Goal: Transaction & Acquisition: Obtain resource

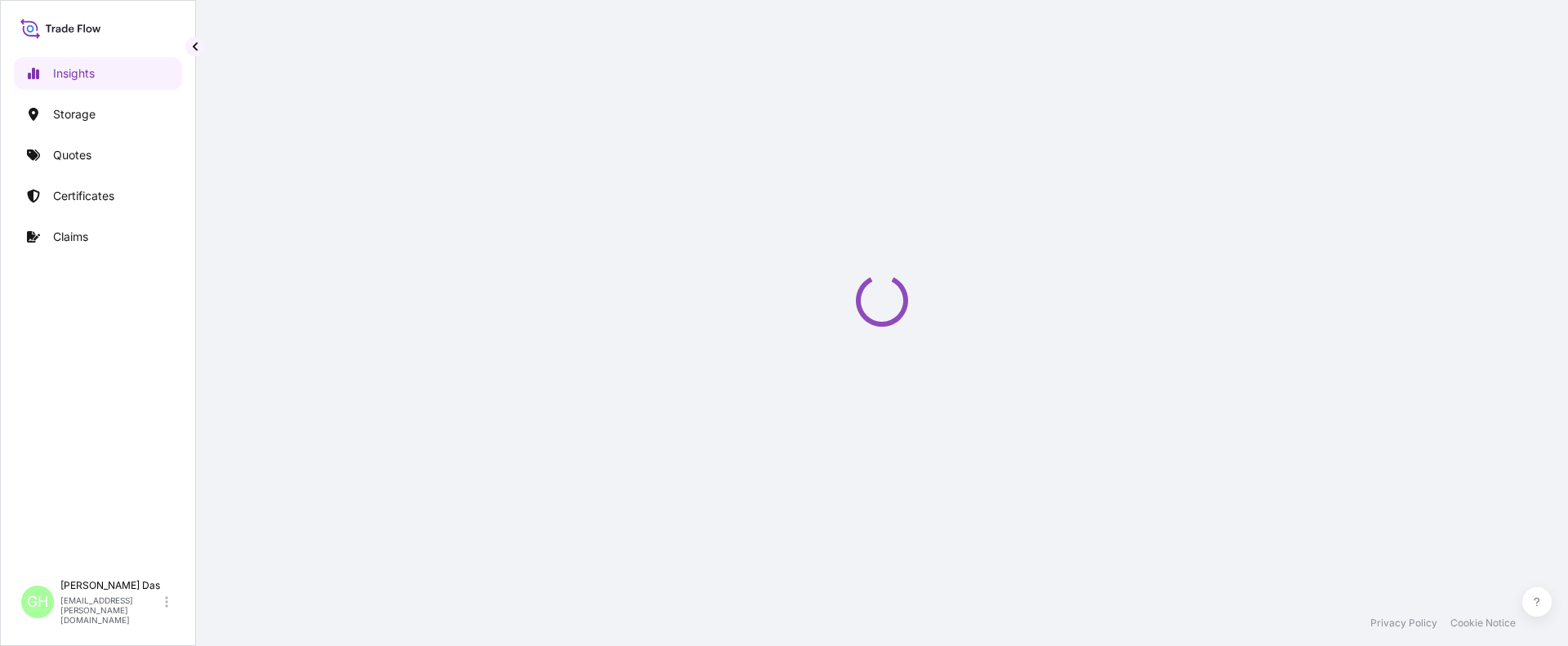
select select "2025"
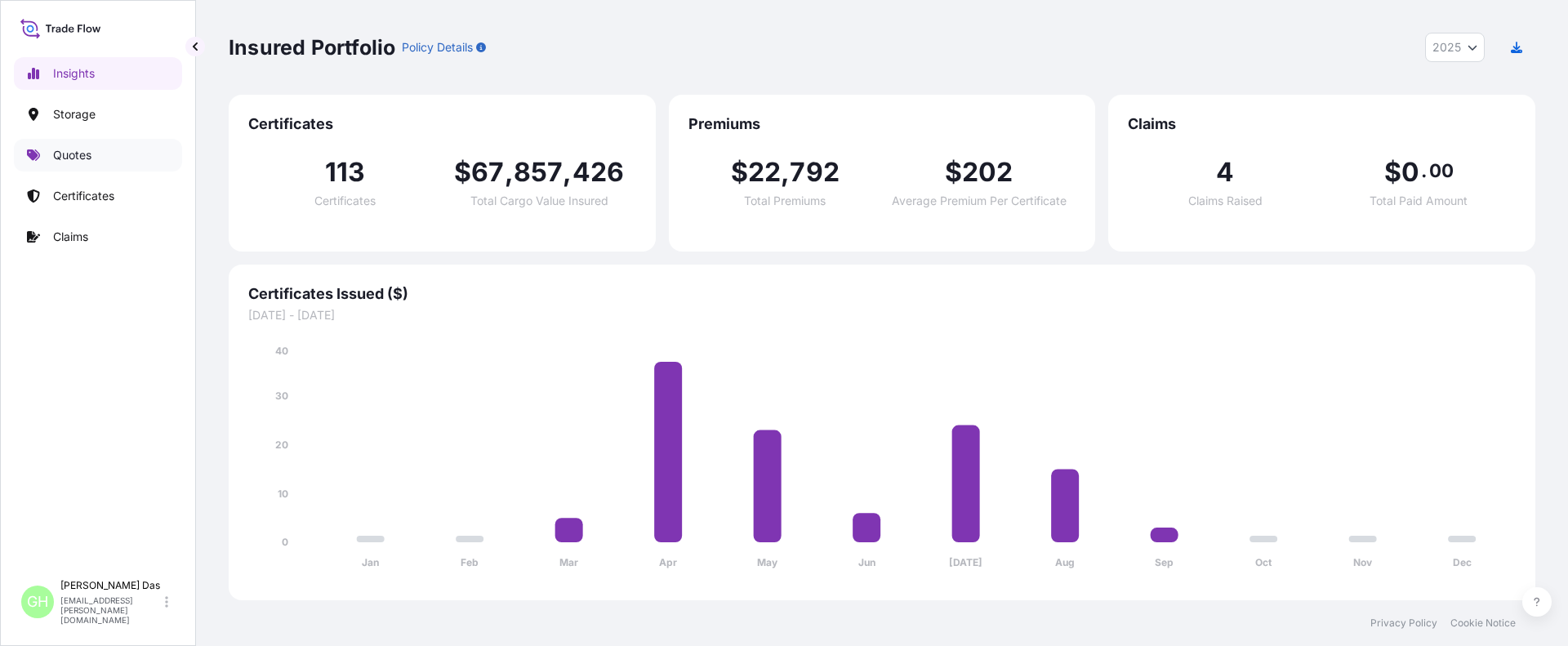
click at [54, 150] on p "Quotes" at bounding box center [72, 155] width 39 height 16
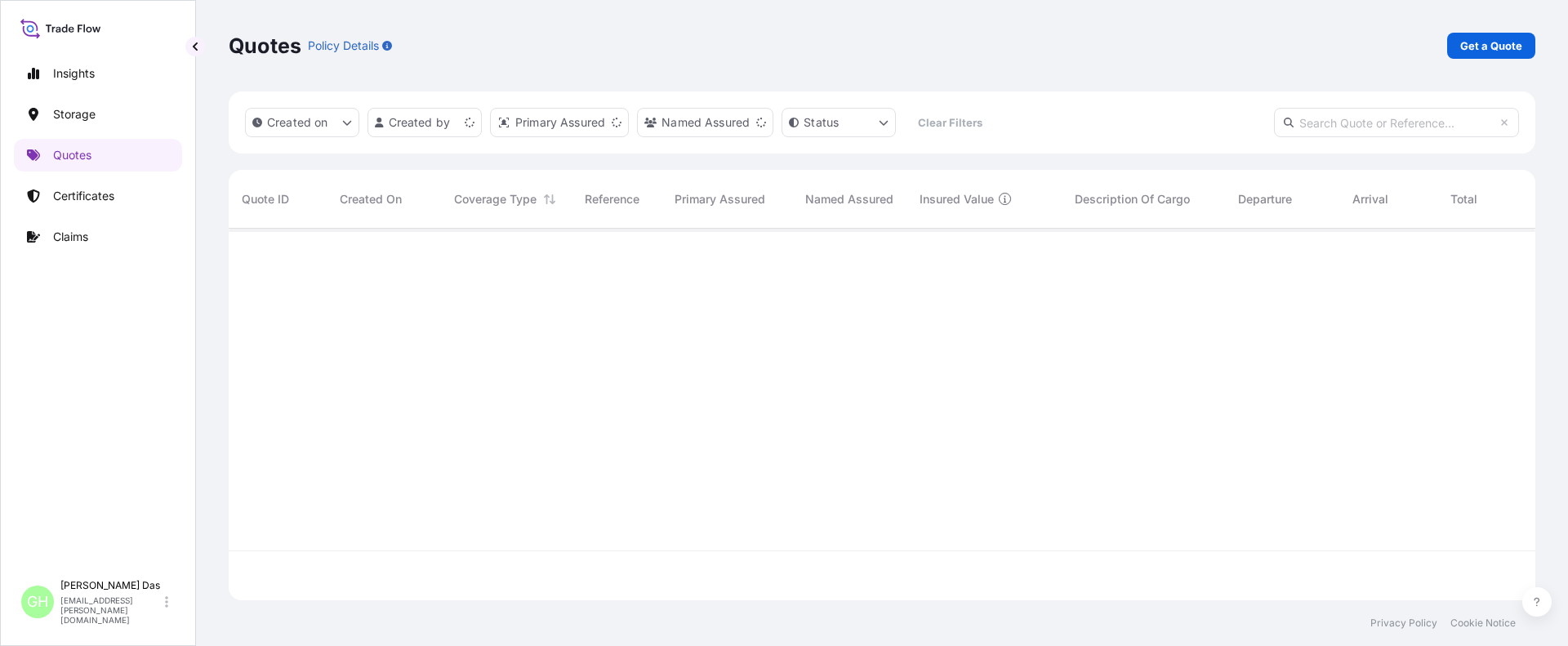
scroll to position [368, 1294]
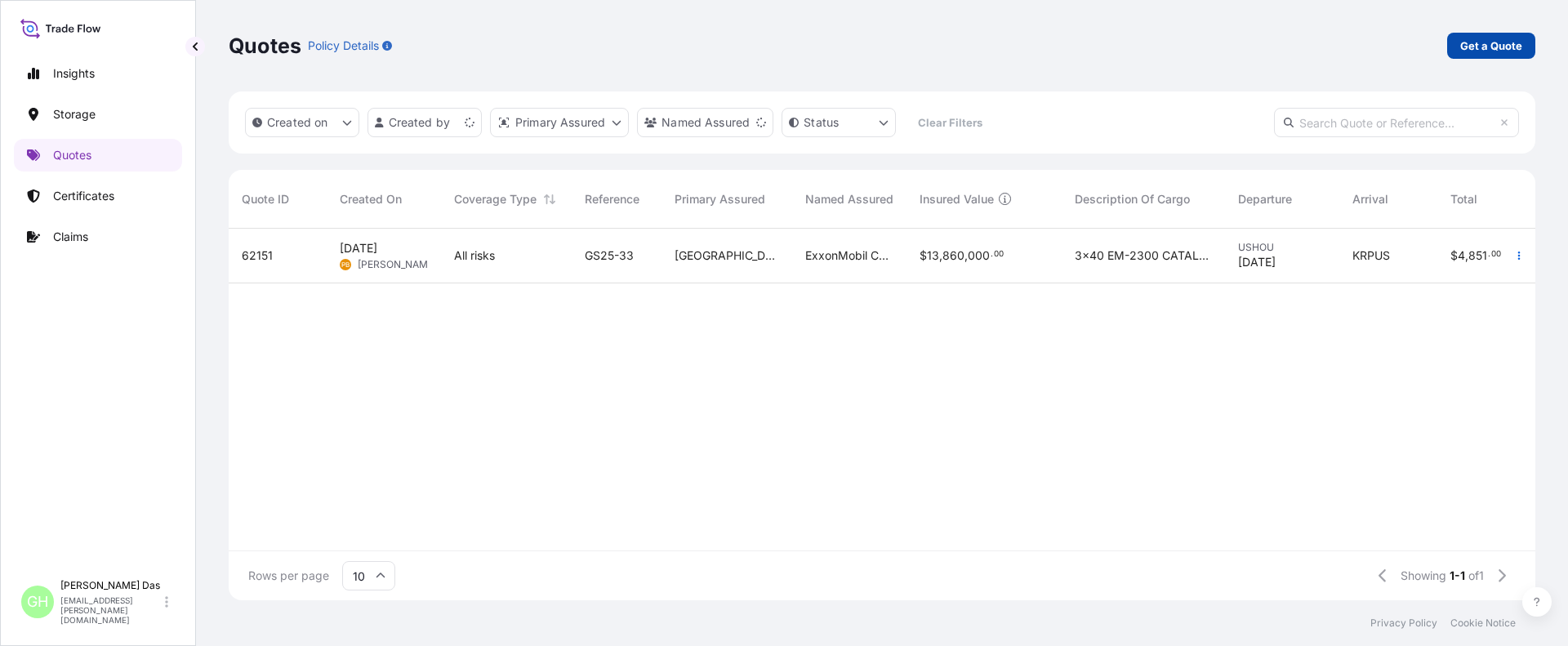
click at [1488, 46] on p "Get a Quote" at bounding box center [1492, 46] width 62 height 16
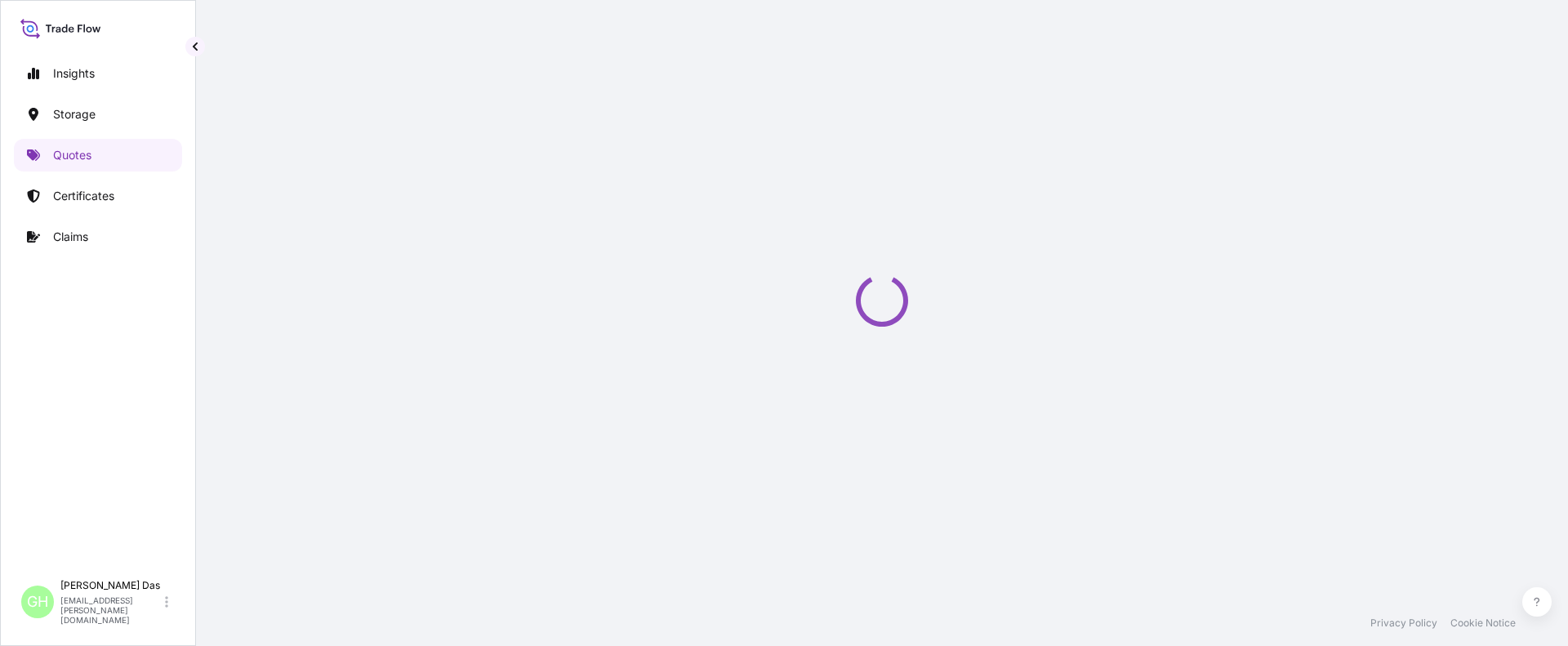
select select "Water"
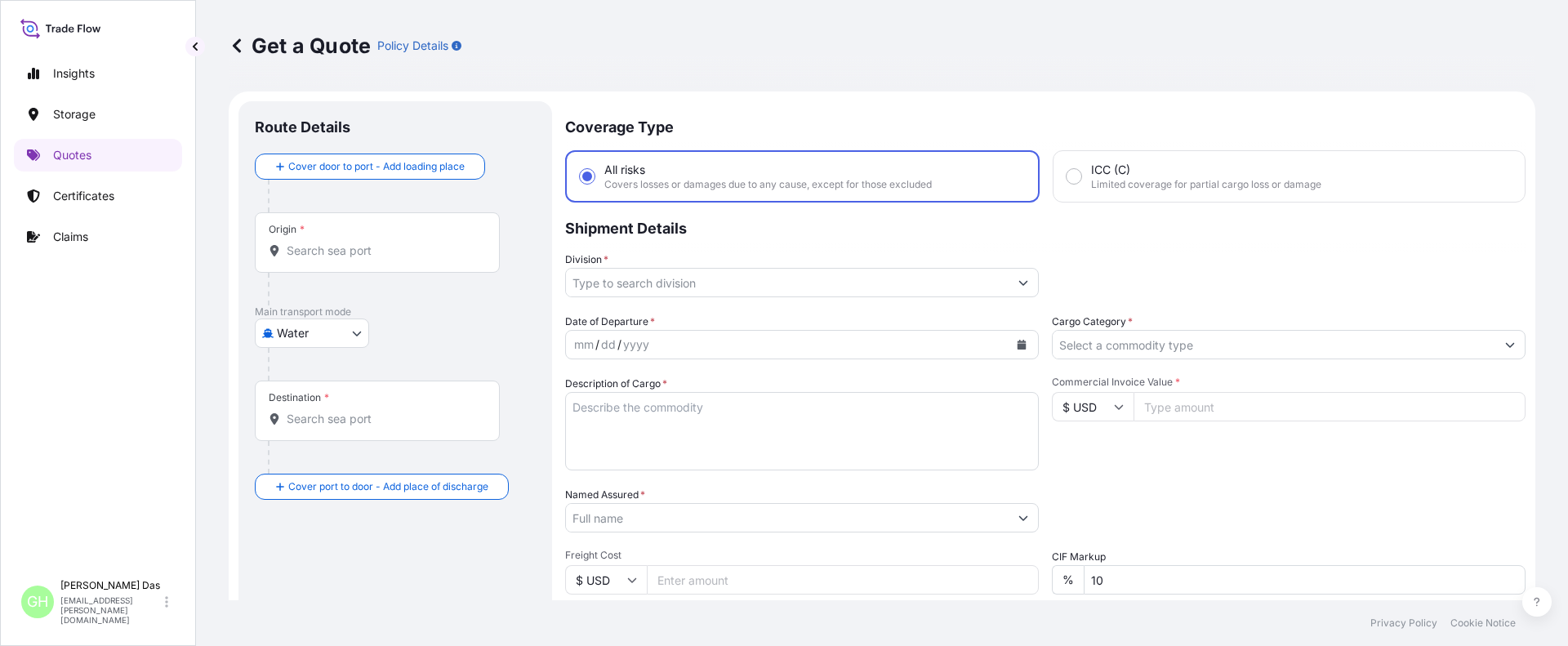
scroll to position [26, 0]
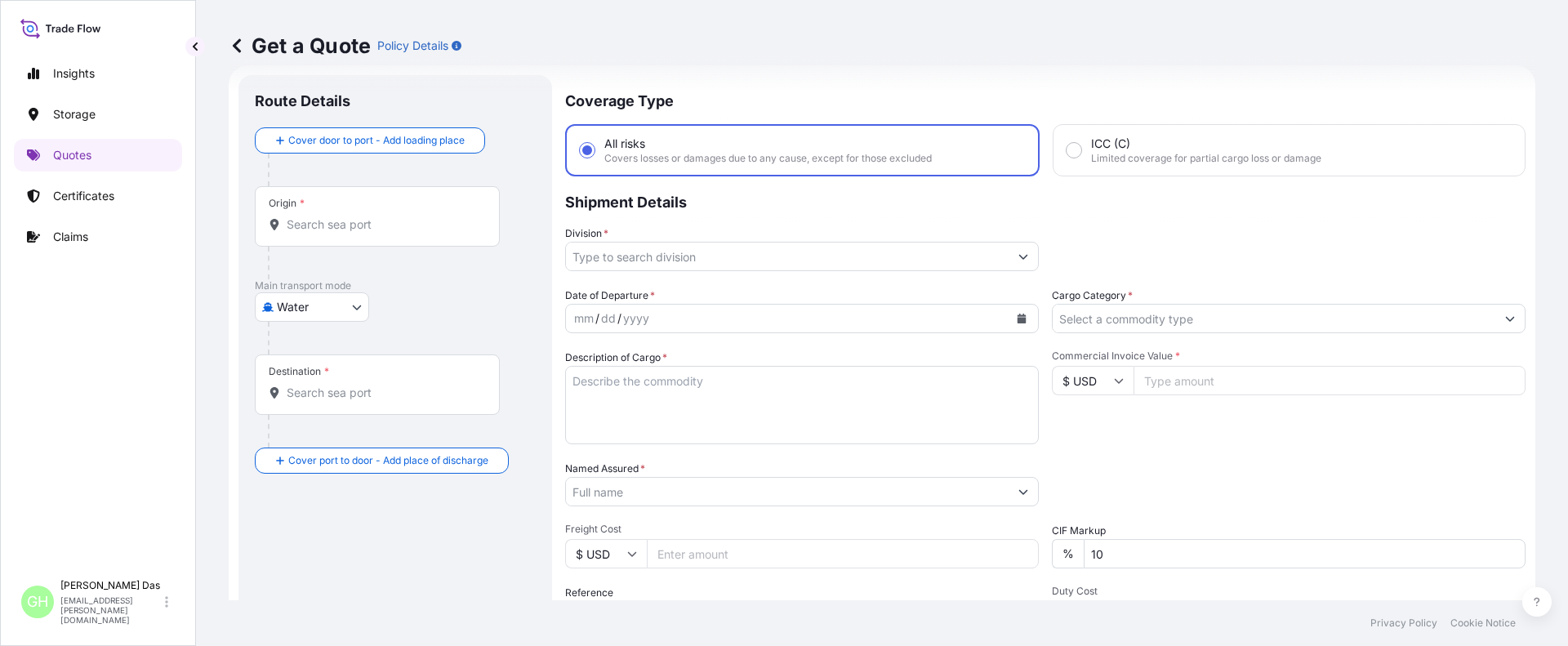
click at [391, 222] on input "Origin *" at bounding box center [383, 225] width 193 height 16
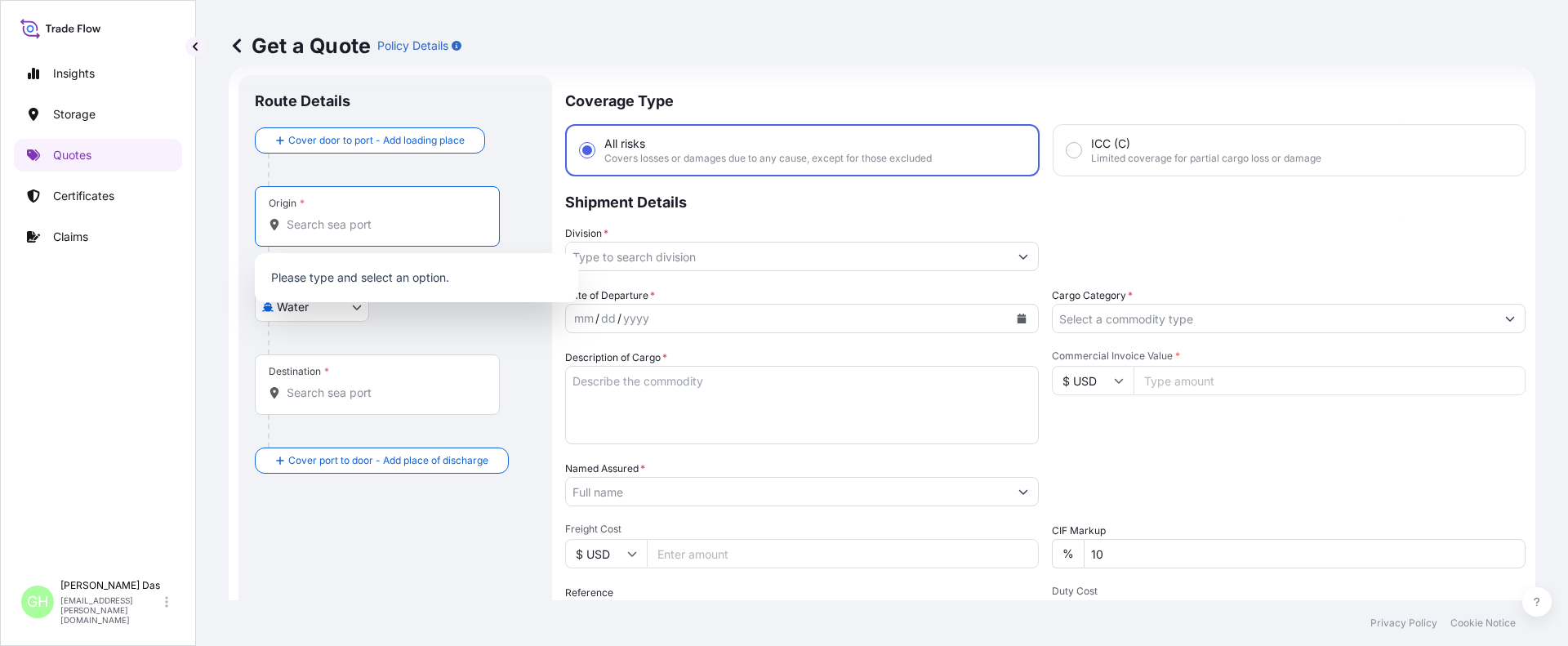
paste input "[GEOGRAPHIC_DATA], [GEOGRAPHIC_DATA]"
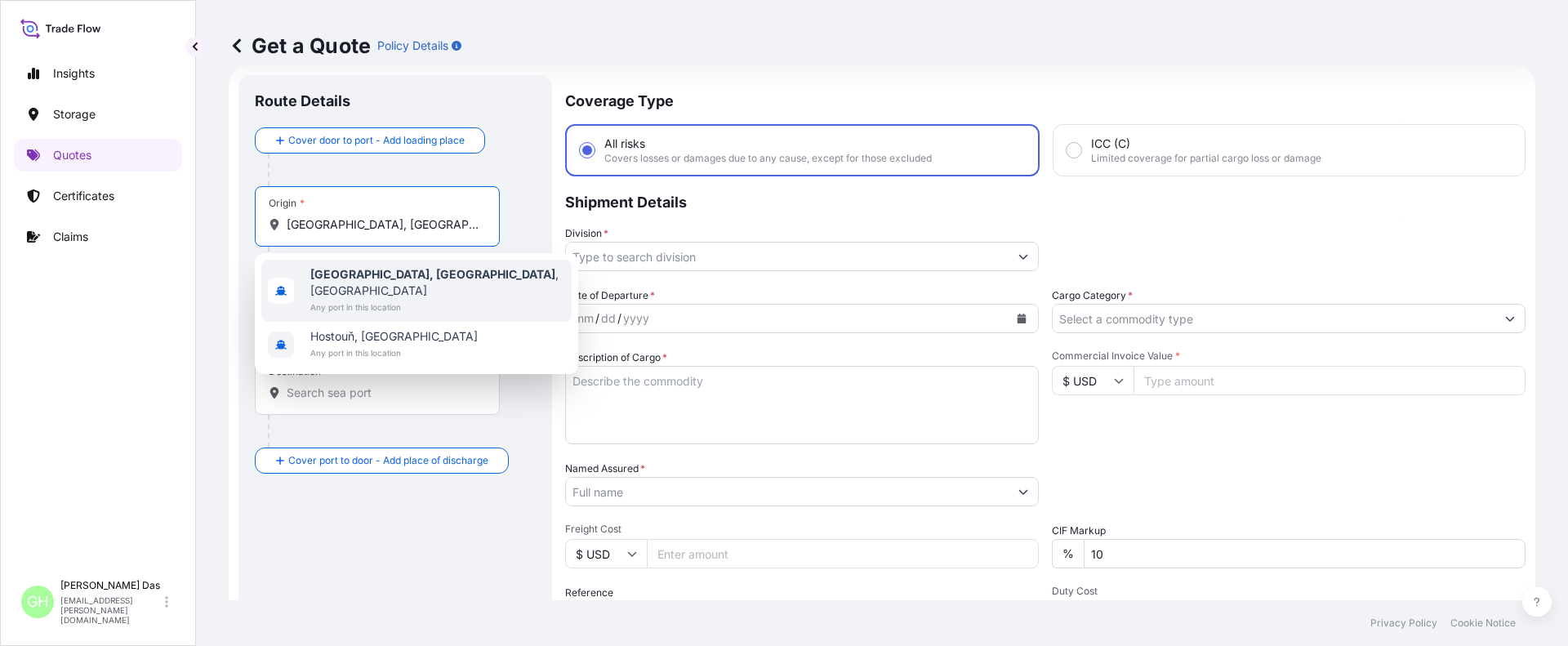
click at [385, 266] on span "[GEOGRAPHIC_DATA], [GEOGRAPHIC_DATA] , [GEOGRAPHIC_DATA]" at bounding box center [437, 283] width 255 height 33
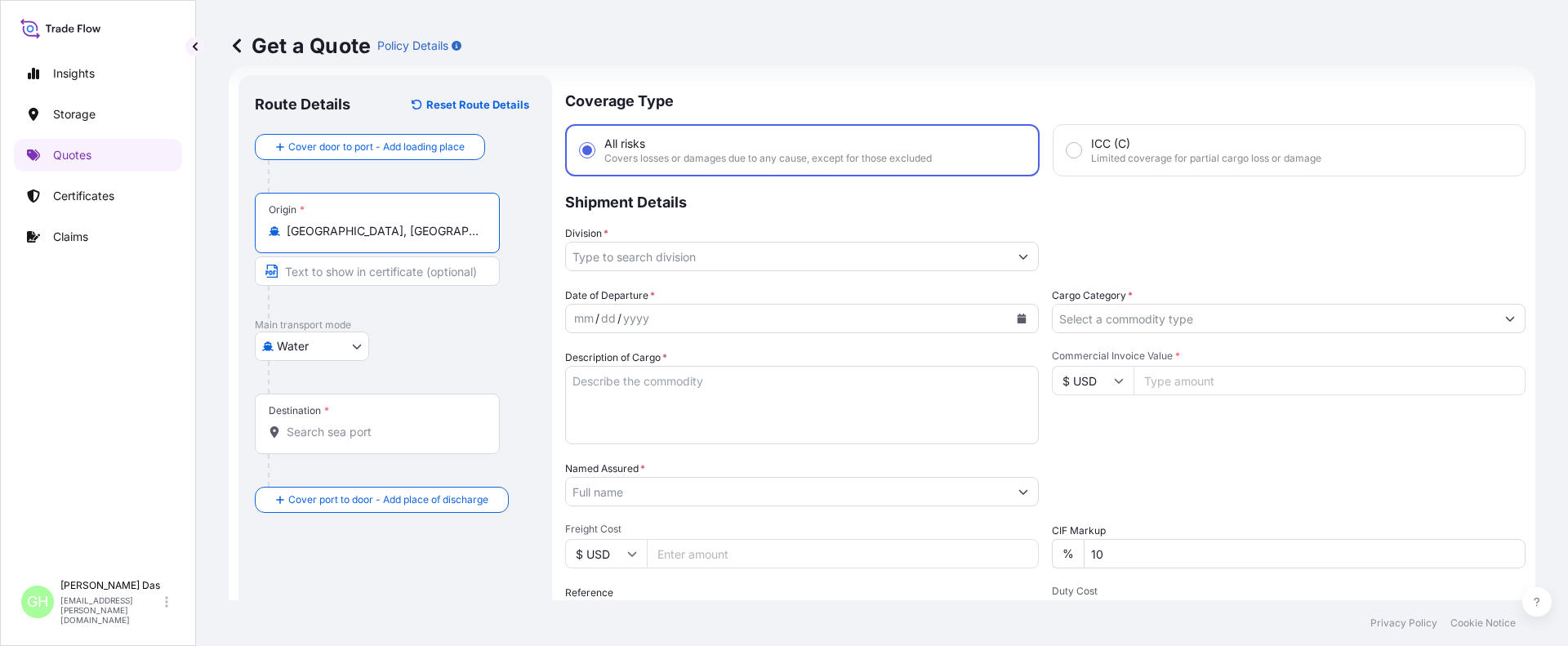
type input "[GEOGRAPHIC_DATA], [GEOGRAPHIC_DATA], [GEOGRAPHIC_DATA]"
click at [341, 430] on input "Destination *" at bounding box center [383, 432] width 193 height 16
paste input "PUERTO MOIN"
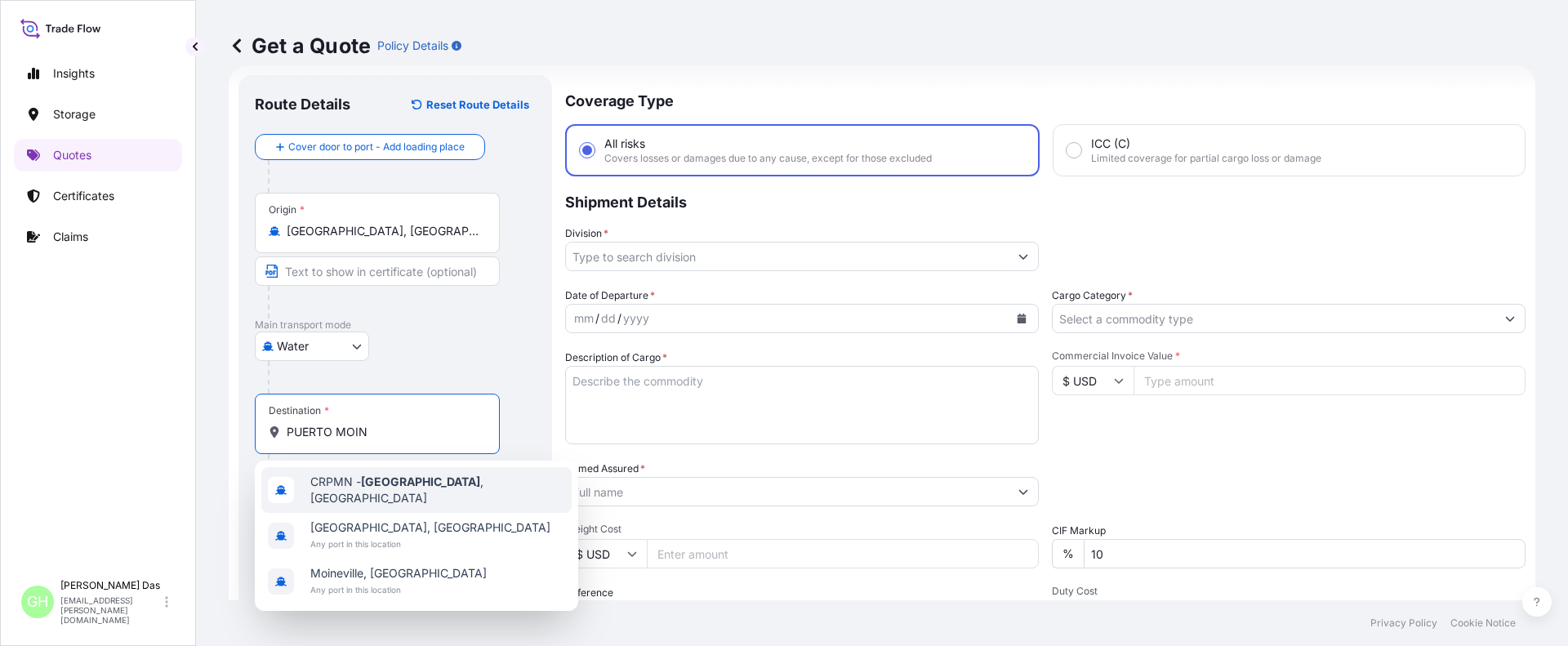
click at [509, 484] on div "CRPMN - [GEOGRAPHIC_DATA] , [GEOGRAPHIC_DATA]" at bounding box center [417, 490] width 310 height 46
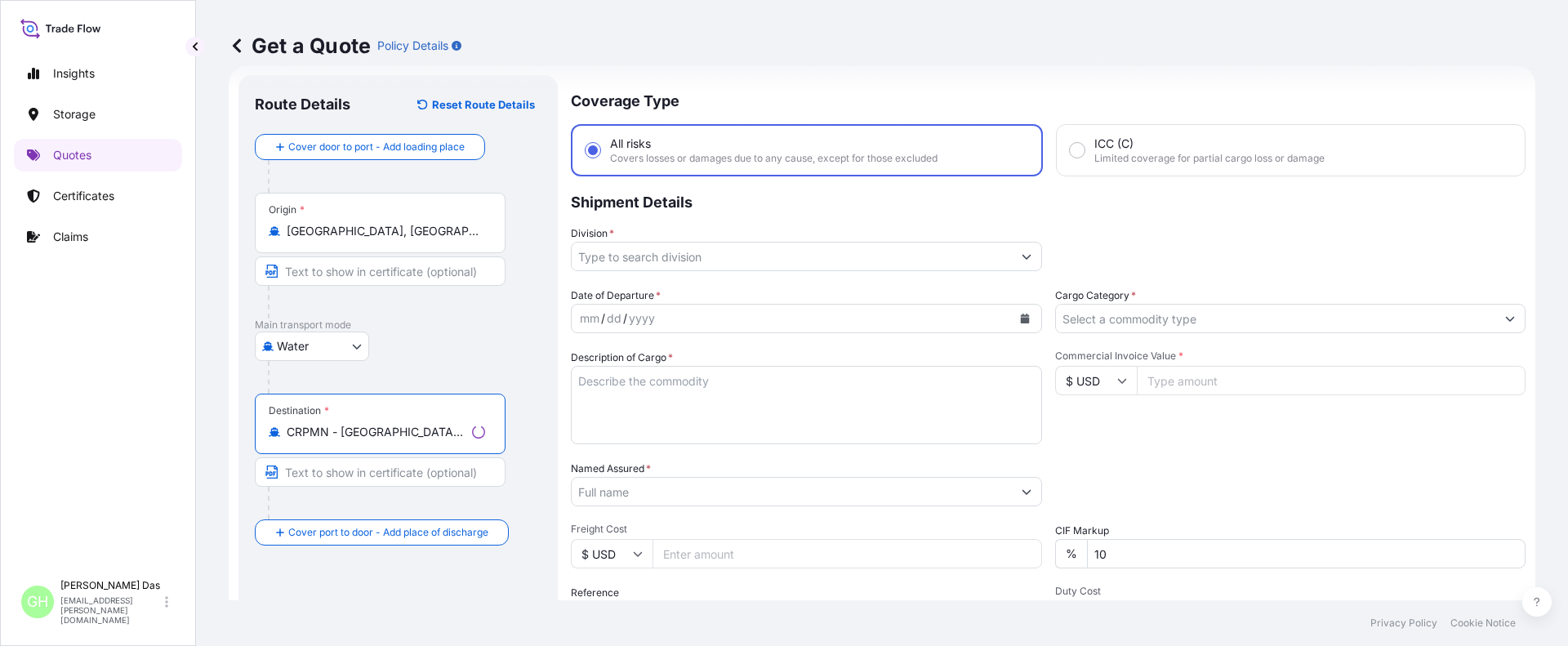
type input "CRPMN - [GEOGRAPHIC_DATA], [GEOGRAPHIC_DATA]"
click at [705, 252] on input "Division *" at bounding box center [791, 257] width 440 height 30
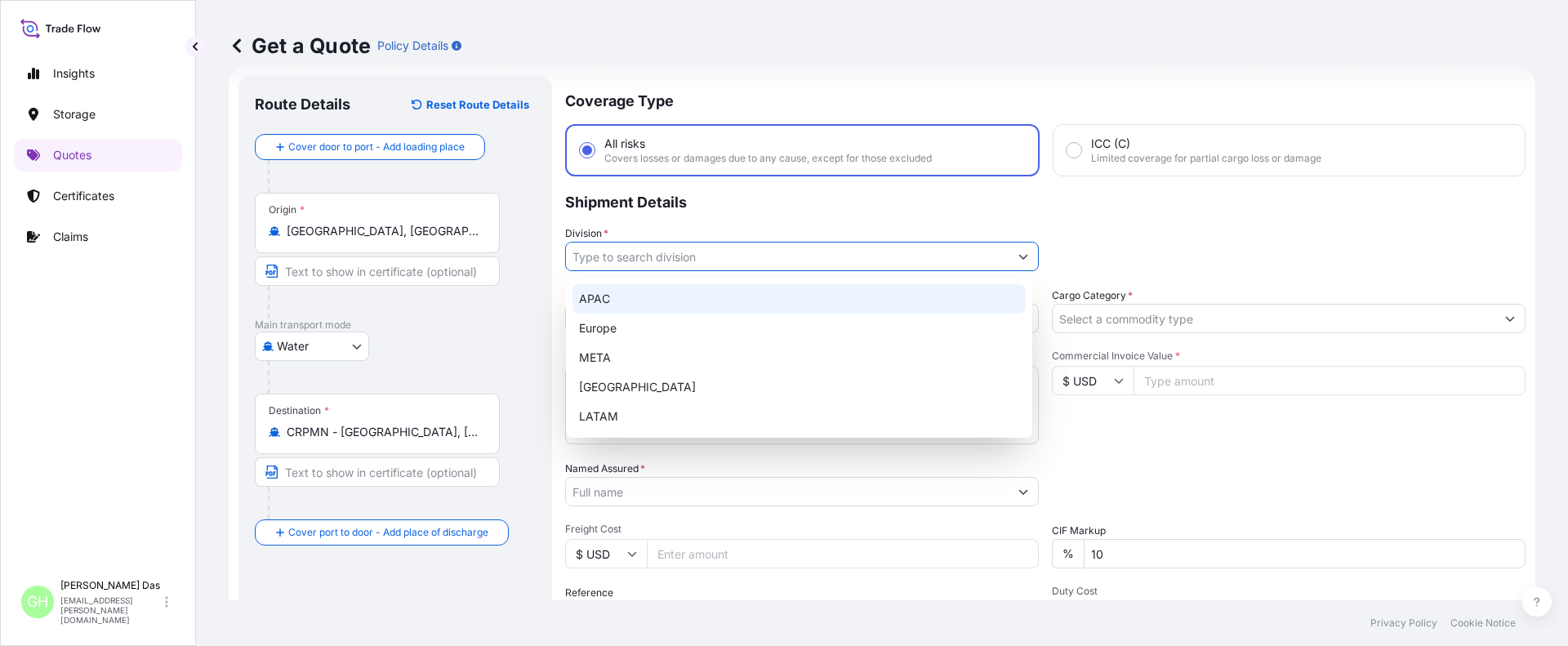
click at [606, 301] on div "APAC" at bounding box center [799, 299] width 454 height 30
type input "APAC"
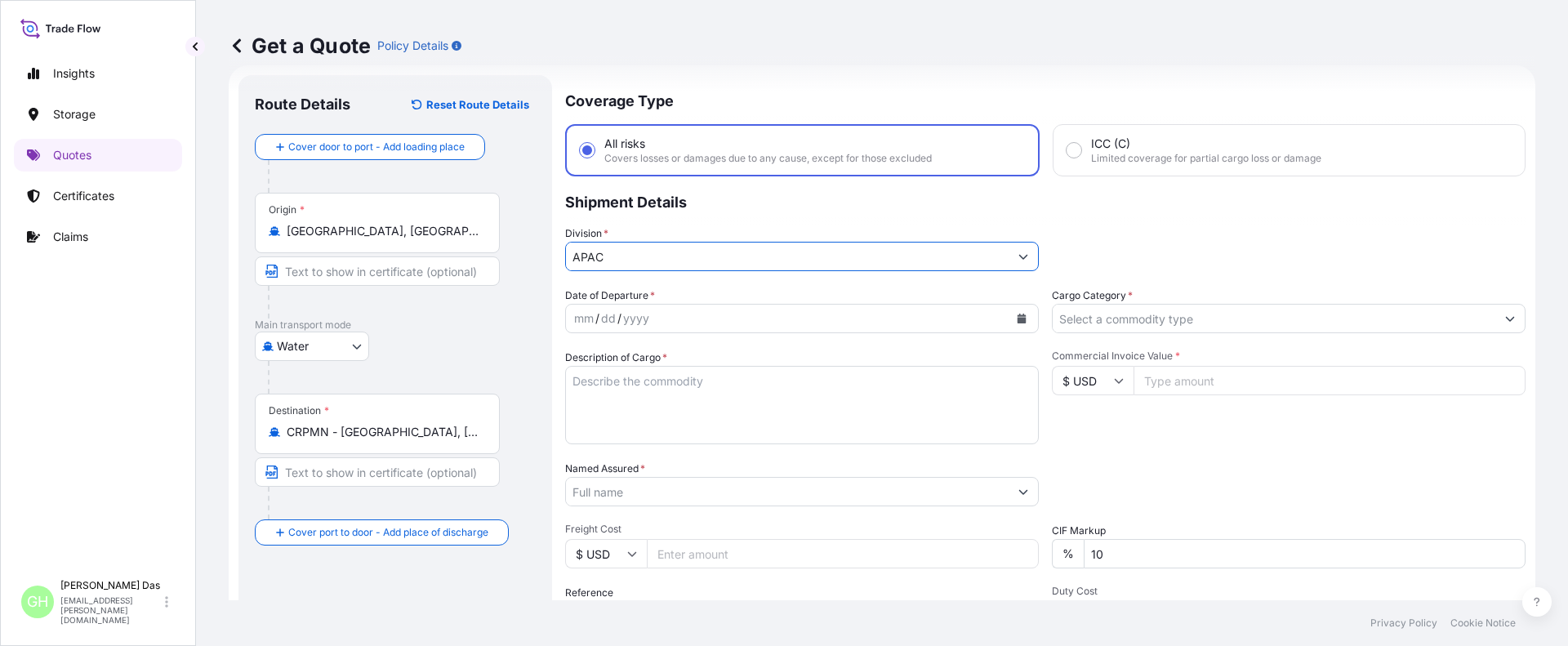
click at [653, 311] on div "mm / dd / yyyy" at bounding box center [787, 318] width 443 height 30
click at [1018, 314] on icon "Calendar" at bounding box center [1022, 318] width 9 height 10
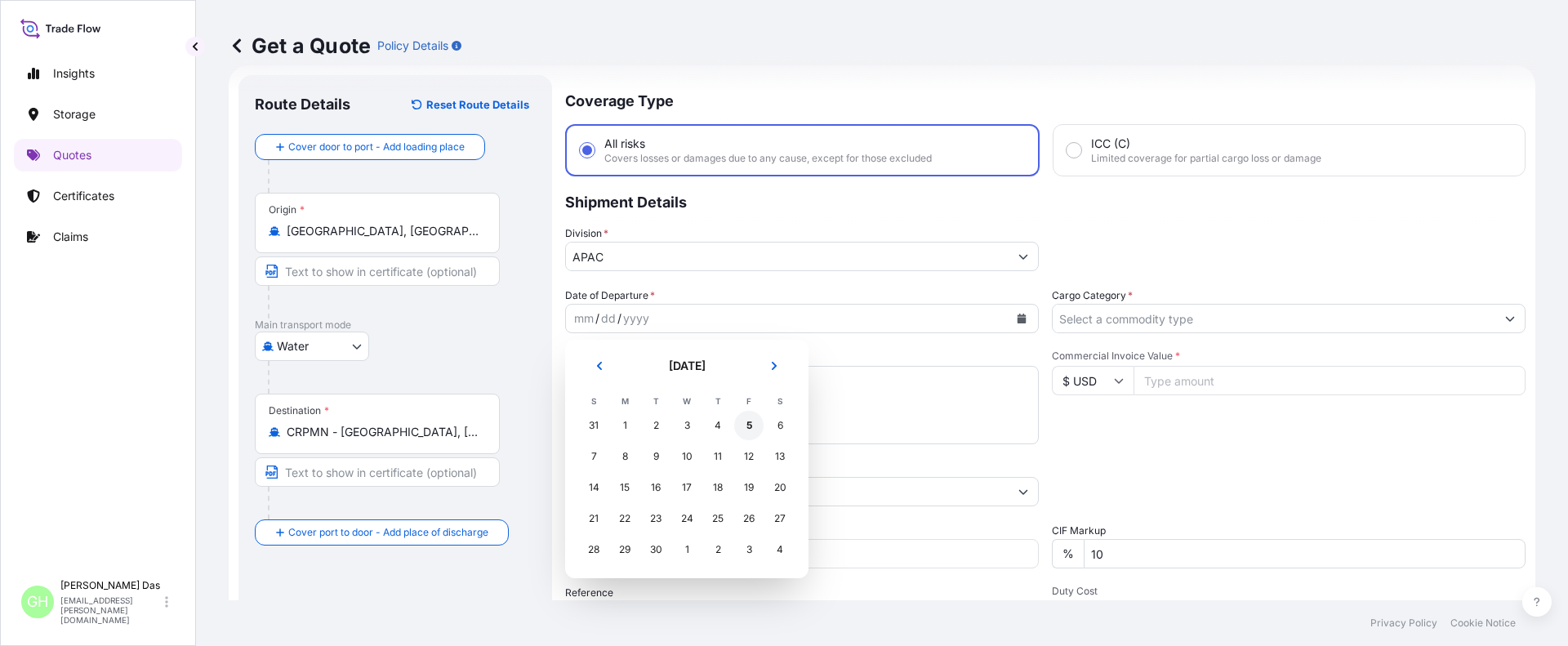
click at [750, 422] on div "5" at bounding box center [749, 425] width 30 height 30
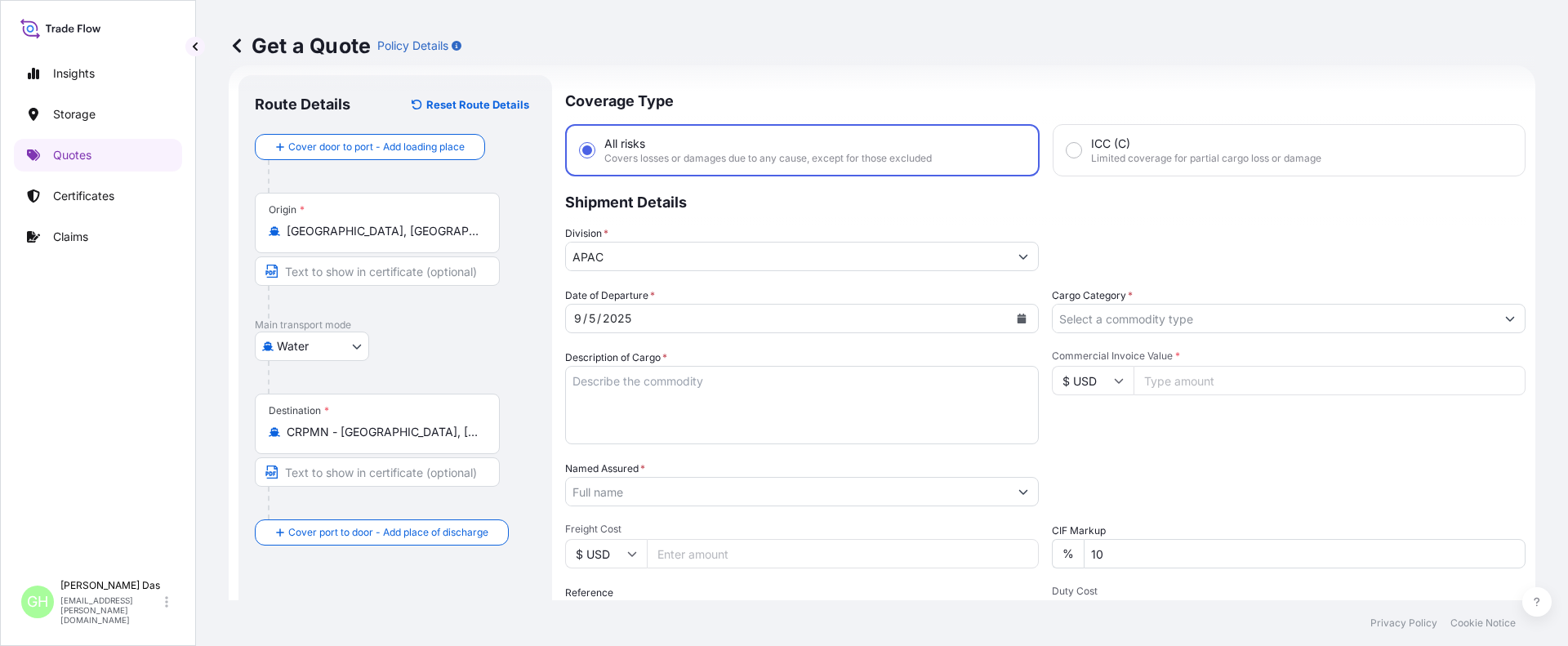
click at [62, 409] on div "Insights Storage Quotes Certificates Claims" at bounding box center [98, 307] width 168 height 529
click at [634, 384] on textarea "Description of Cargo *" at bounding box center [802, 405] width 474 height 79
paste textarea "BAGS LOADED INTO 1 40' CONTAINER(S) PETROTHENE NA305212, BG25HT"
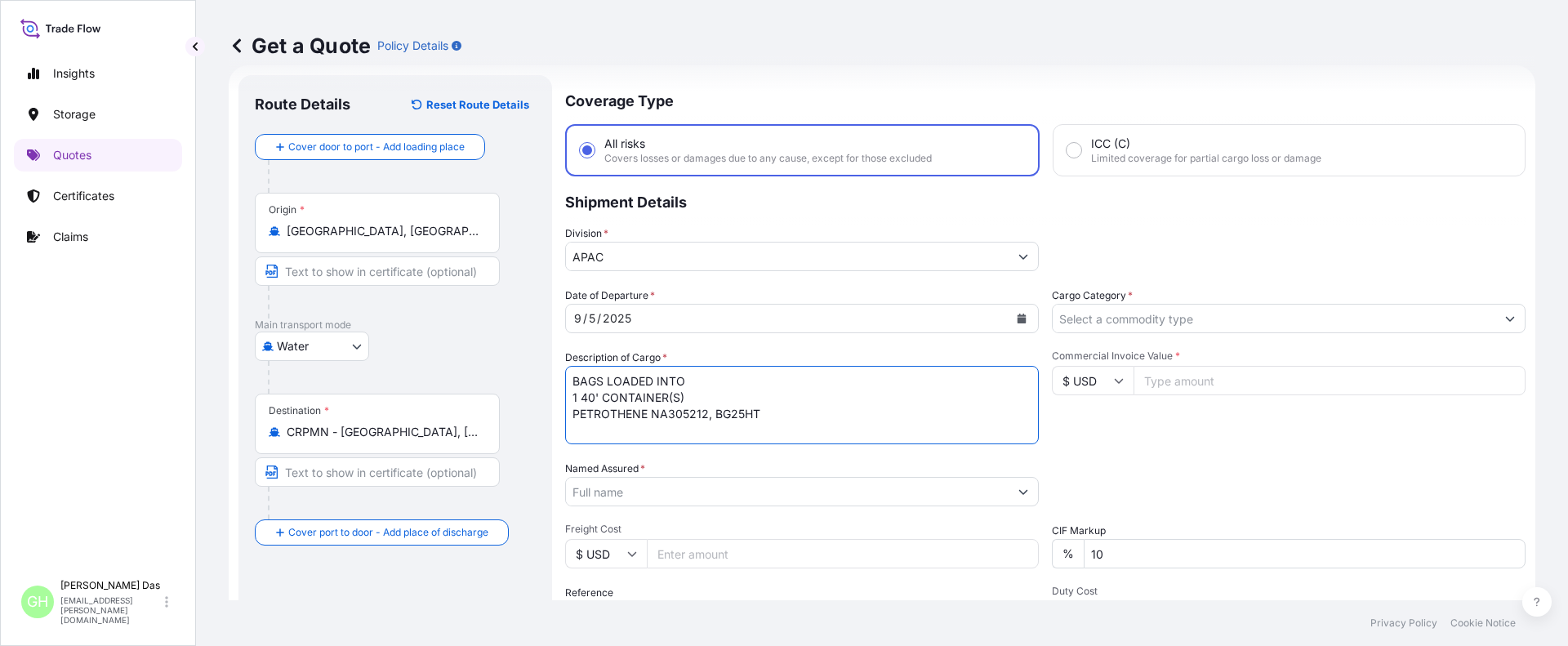
drag, startPoint x: 572, startPoint y: 380, endPoint x: 582, endPoint y: 380, distance: 10.0
click at [575, 380] on textarea "BAGS LOADED INTO 1 40' CONTAINER(S) PETROTHENE NA305212, BG25HT" at bounding box center [802, 405] width 474 height 79
type textarea "935 BAGS LOADED INTO 1 40' CONTAINER(S) PETROTHENE NA305212, BG25HT"
click at [672, 499] on input "Named Assured *" at bounding box center [787, 492] width 443 height 30
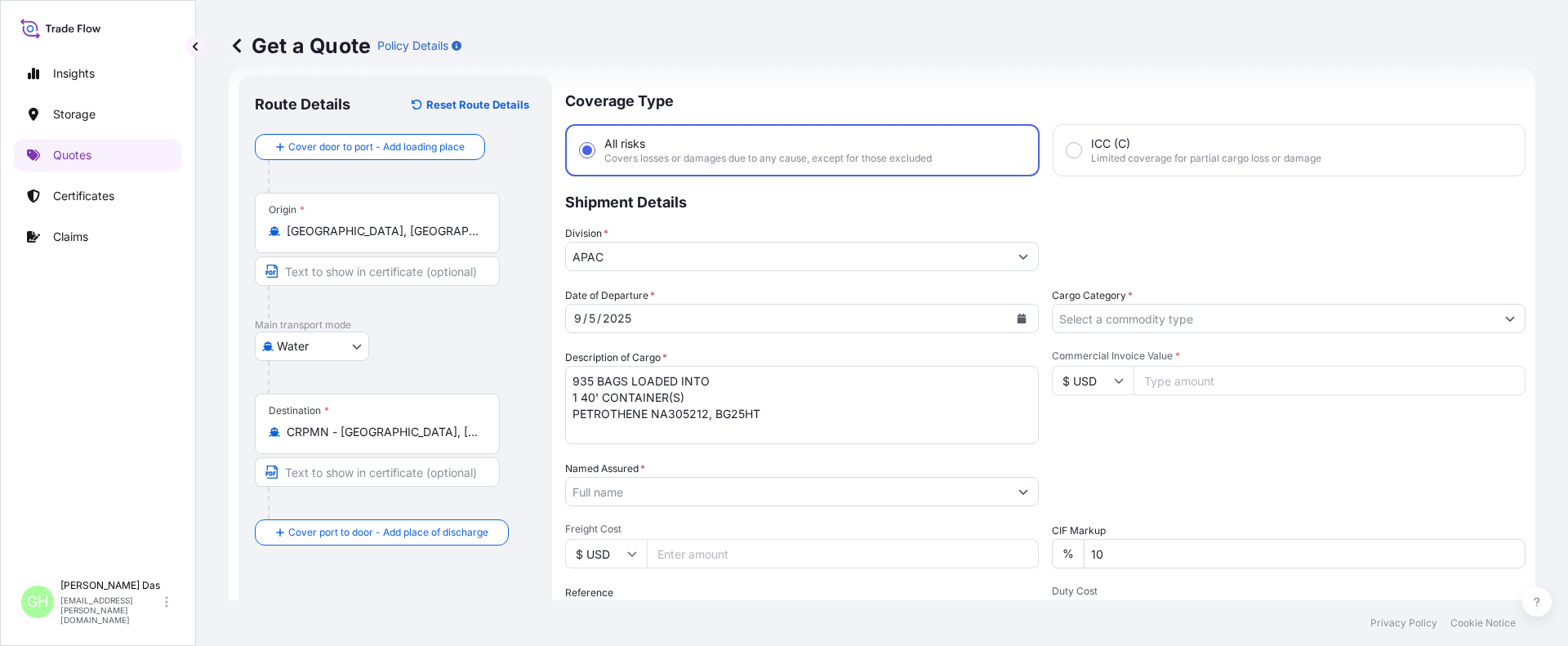
click at [21, 438] on div "Insights Storage Quotes Certificates Claims" at bounding box center [98, 307] width 168 height 529
click at [636, 494] on input "Named Assured *" at bounding box center [787, 492] width 443 height 30
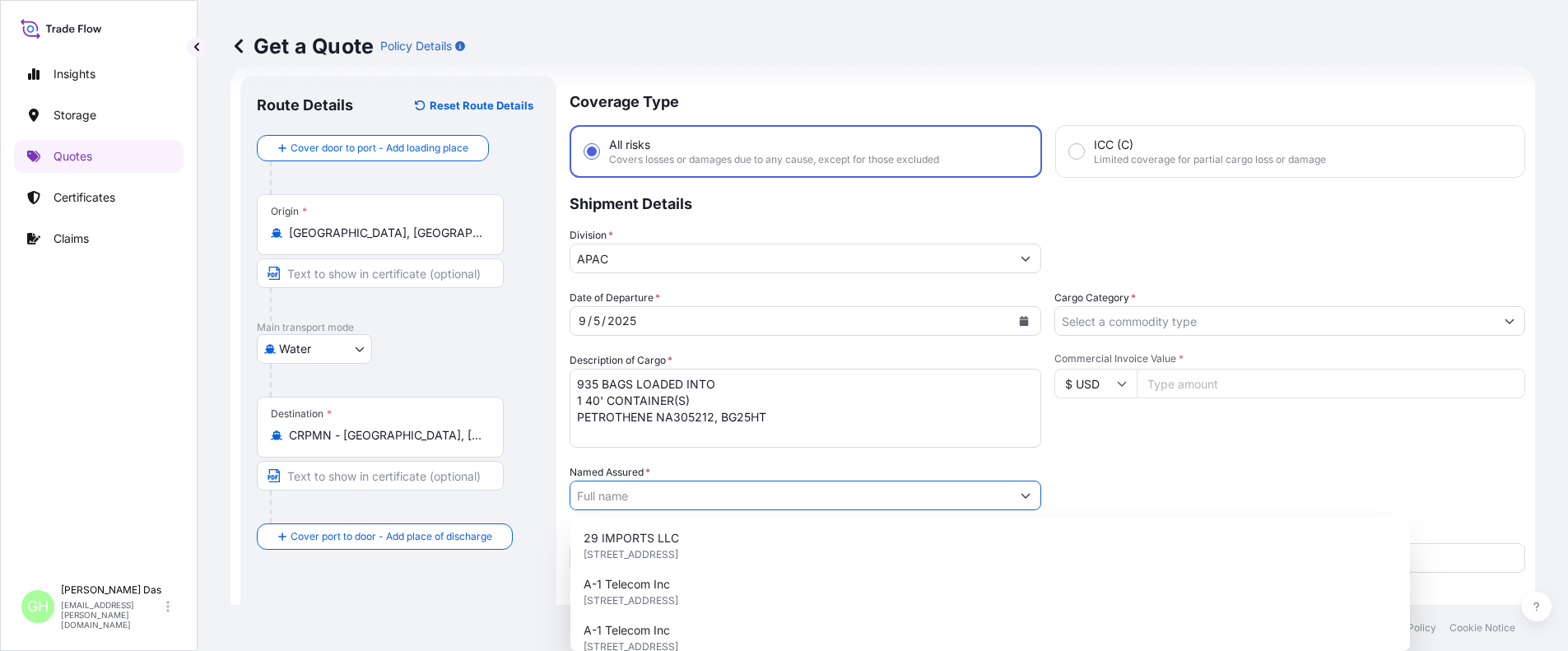
paste input "EQUISTAR CHEMICALS, LP"
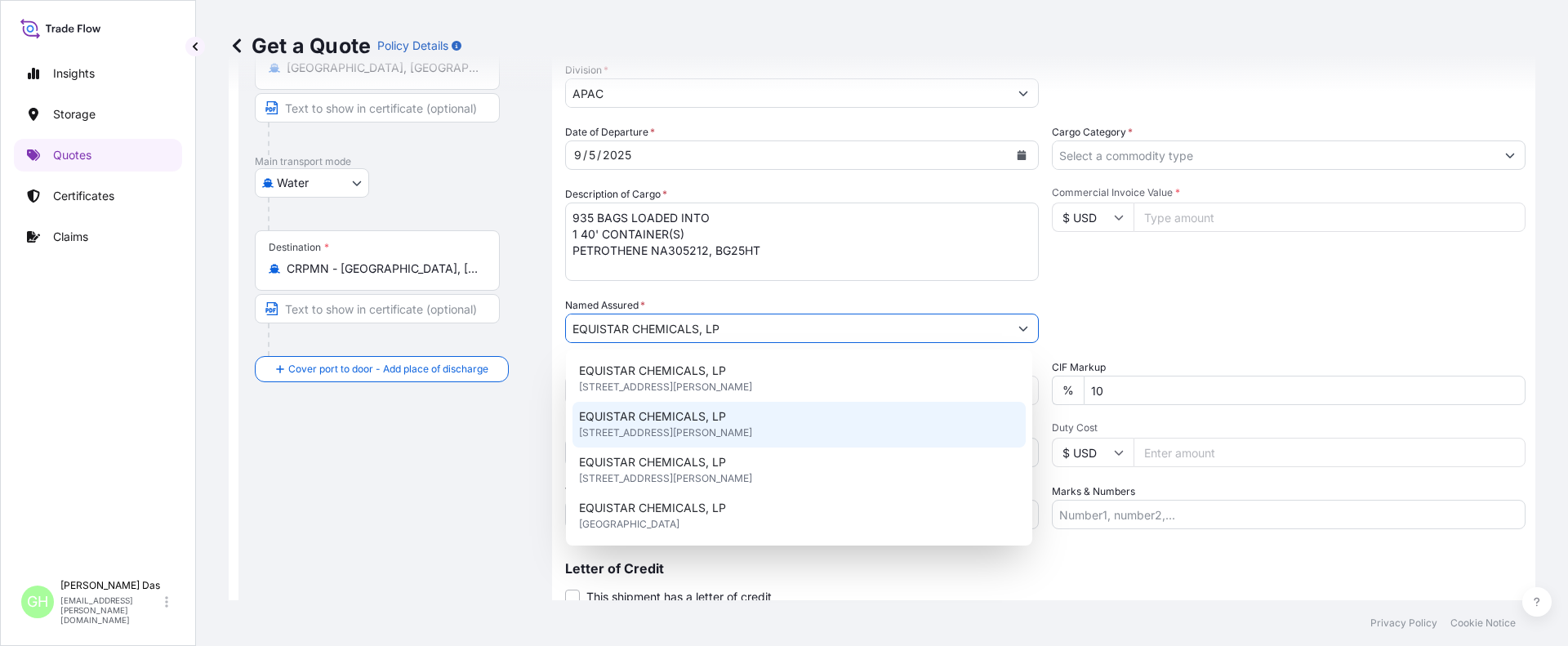
scroll to position [107, 0]
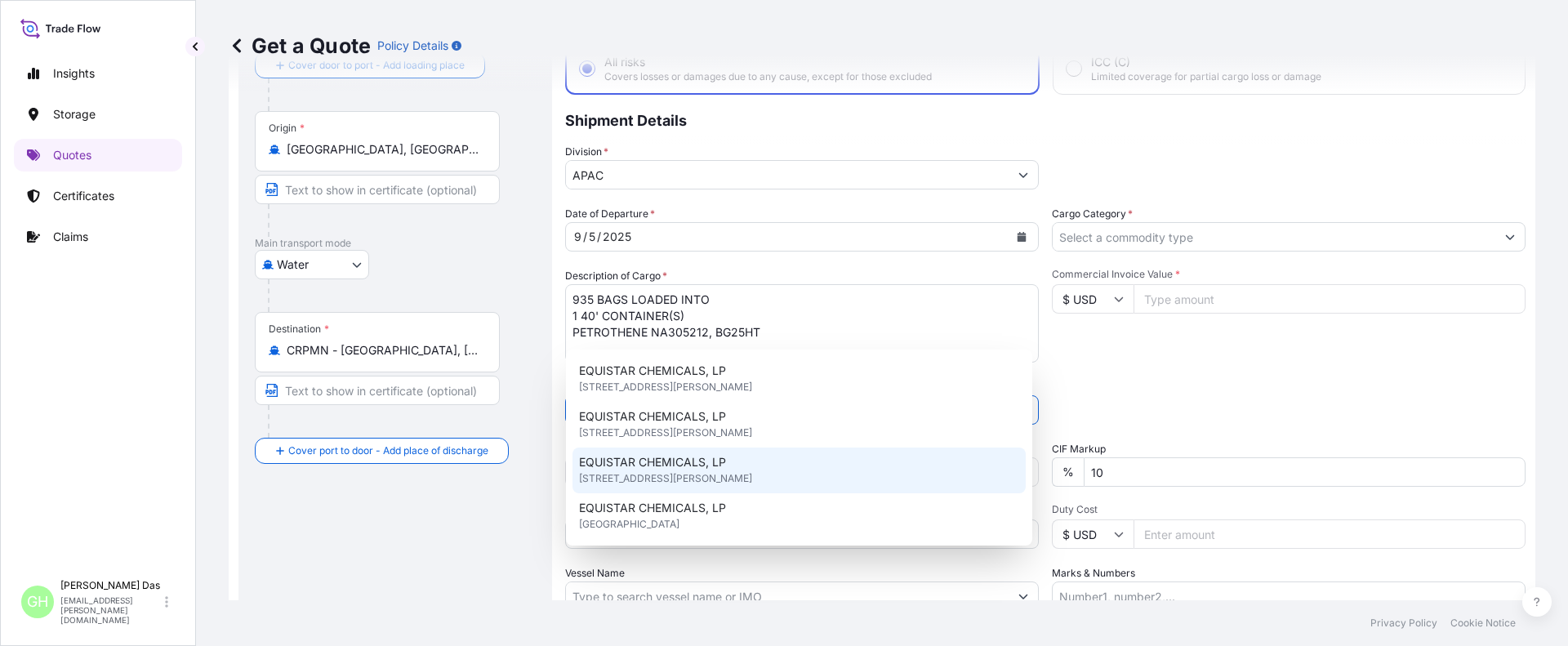
click at [679, 473] on span "[STREET_ADDRESS][PERSON_NAME]" at bounding box center [665, 479] width 173 height 16
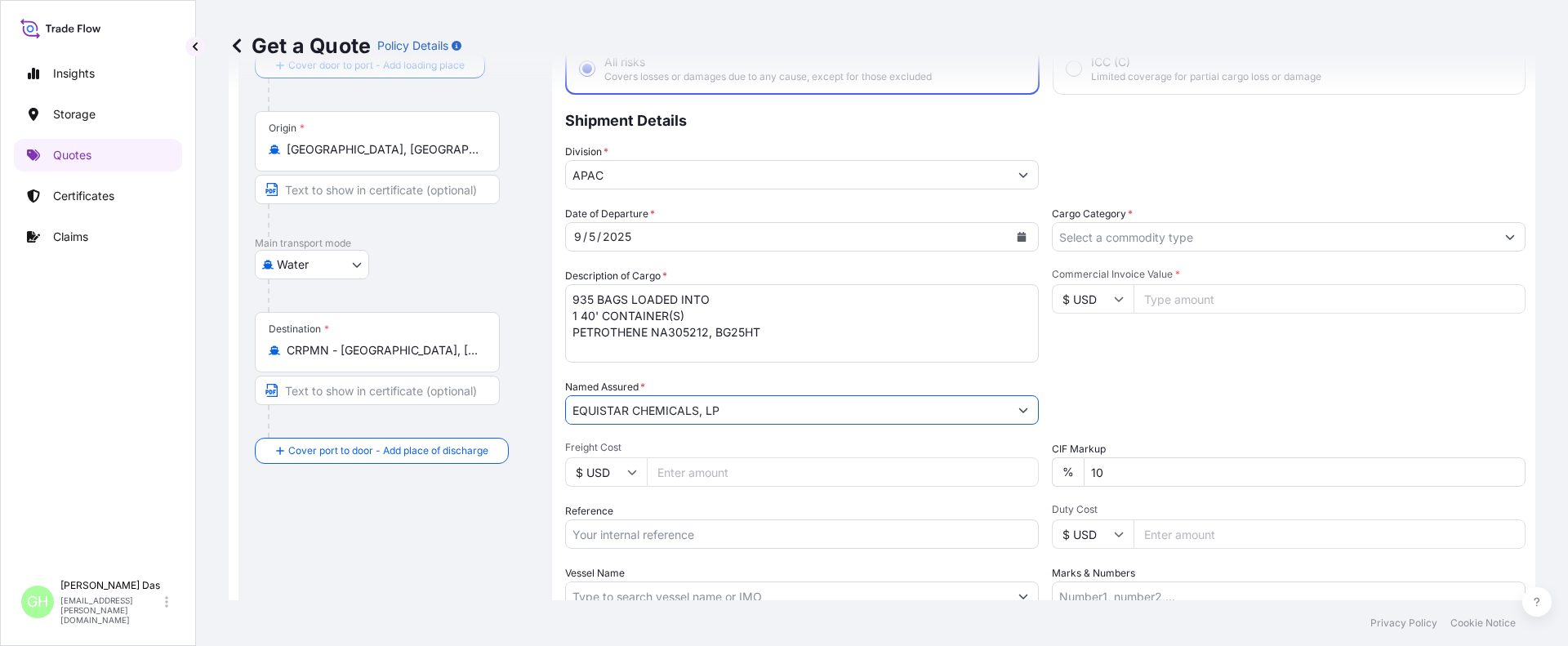
type input "EQUISTAR CHEMICALS, LP"
click at [487, 538] on div "Route Details Reset Route Details Cover door to port - Add loading place Place …" at bounding box center [395, 362] width 281 height 706
click at [690, 535] on input "Reference" at bounding box center [802, 534] width 474 height 30
click at [577, 535] on input "Reference" at bounding box center [802, 534] width 474 height 30
paste input "5013198097"
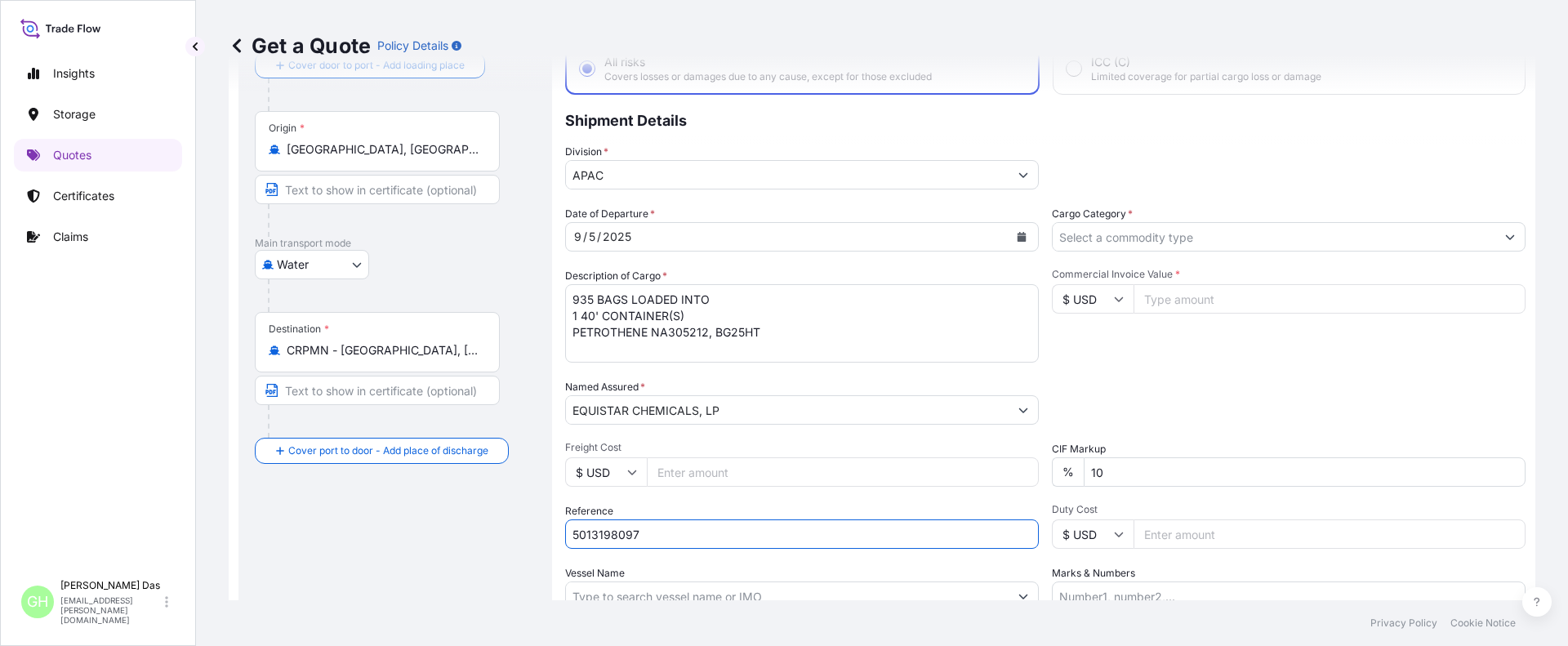
click at [575, 536] on input "5013198097" at bounding box center [802, 534] width 474 height 30
paste input "10420856394"
type input "10420856394 / 5013198097"
click at [446, 528] on div "Route Details Reset Route Details Cover door to port - Add loading place Place …" at bounding box center [395, 362] width 281 height 706
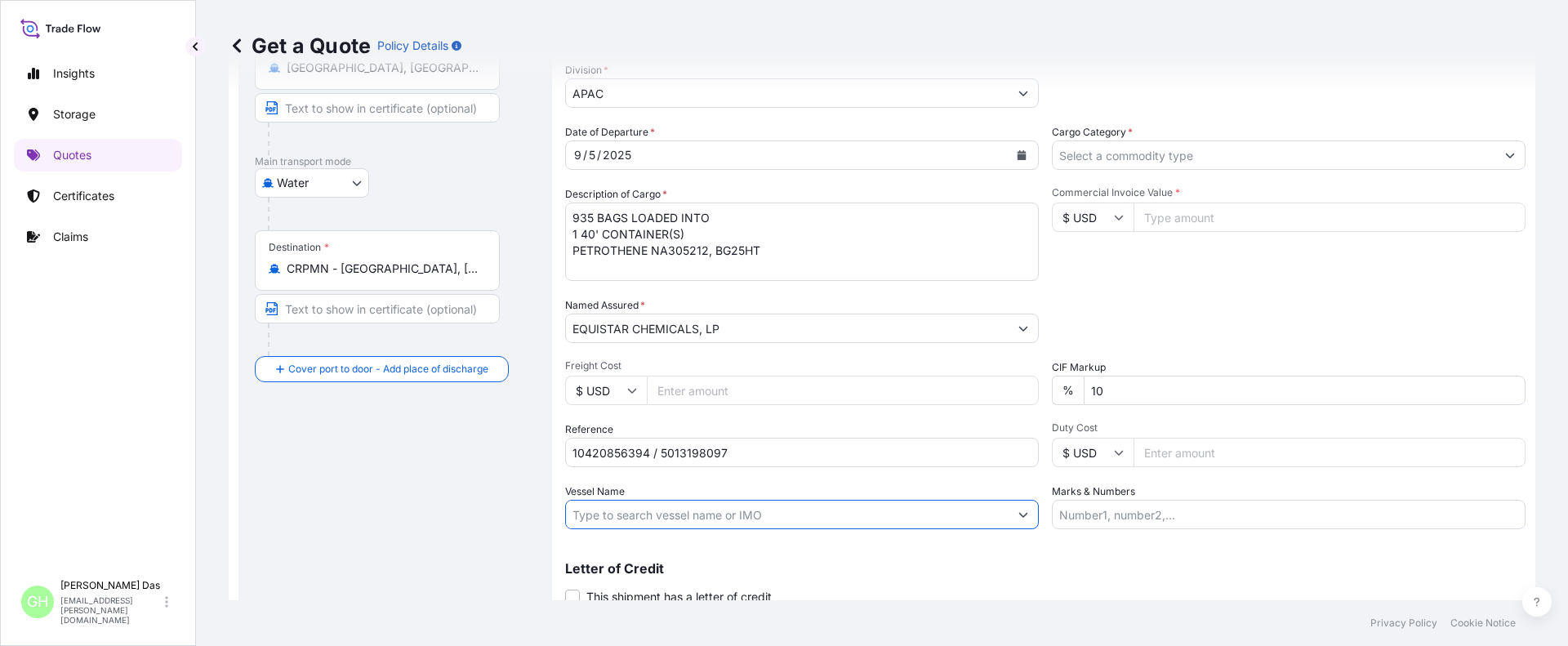
click at [644, 516] on input "Vessel Name" at bounding box center [787, 514] width 443 height 30
paste input "ENSENADA"
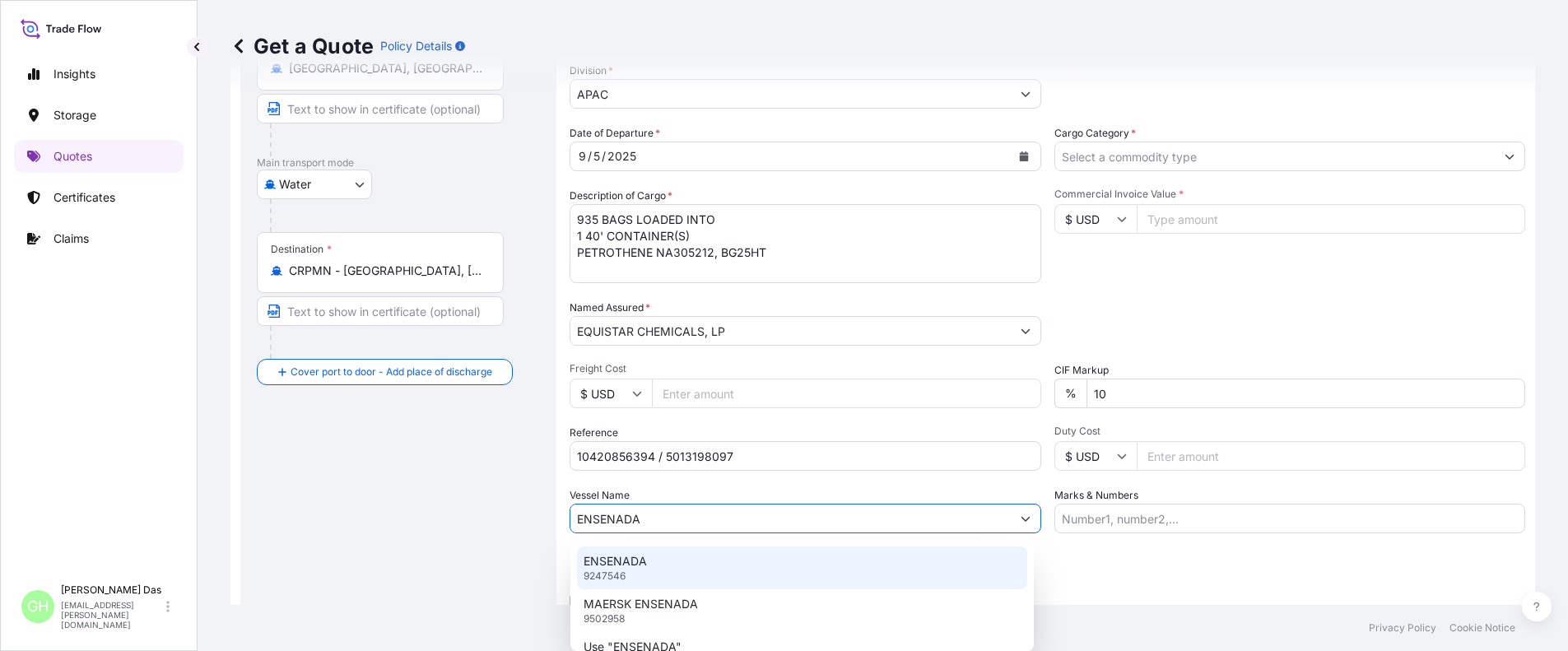
click at [633, 574] on div "ENSENADA 9247546" at bounding box center [802, 568] width 450 height 43
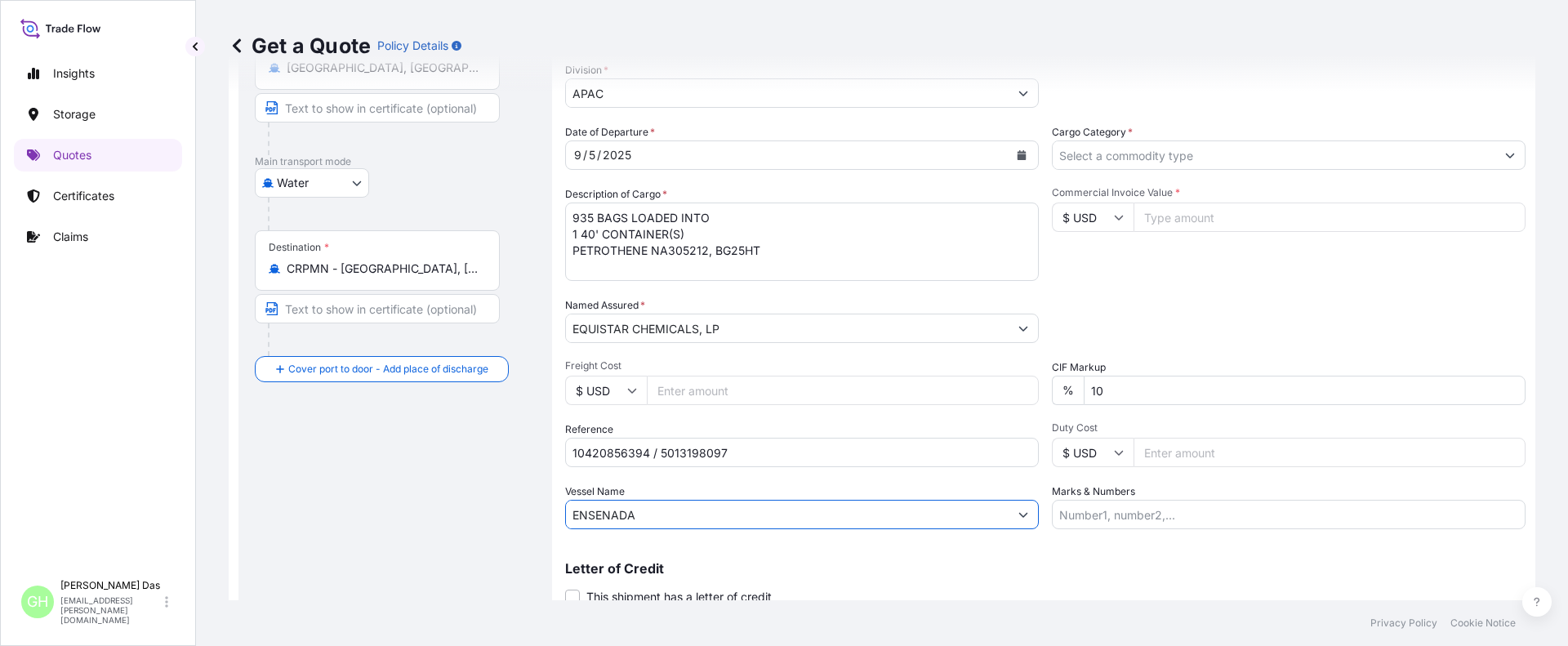
type input "ENSENADA"
click at [1033, 561] on div "Letter of Credit This shipment has a letter of credit Letter of credit * Letter…" at bounding box center [1045, 573] width 960 height 63
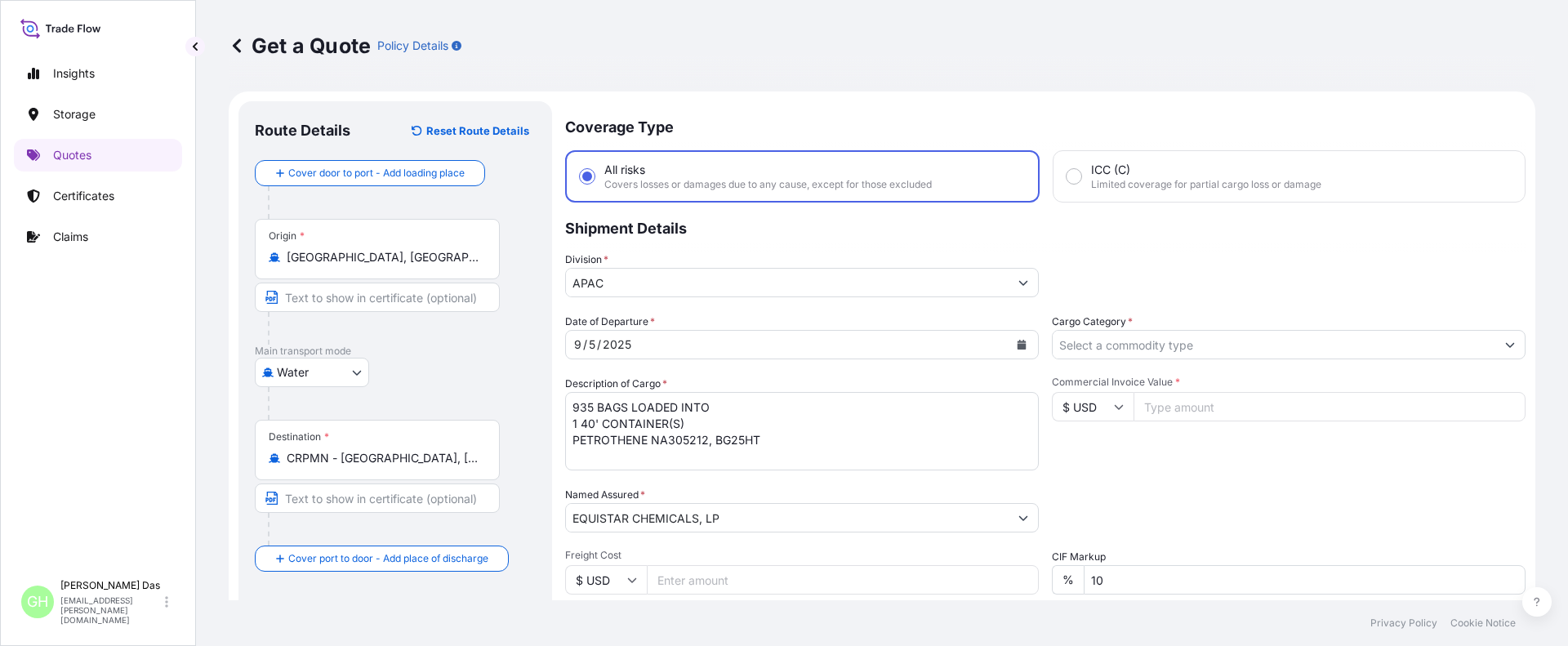
click at [1475, 346] on div at bounding box center [1289, 344] width 474 height 30
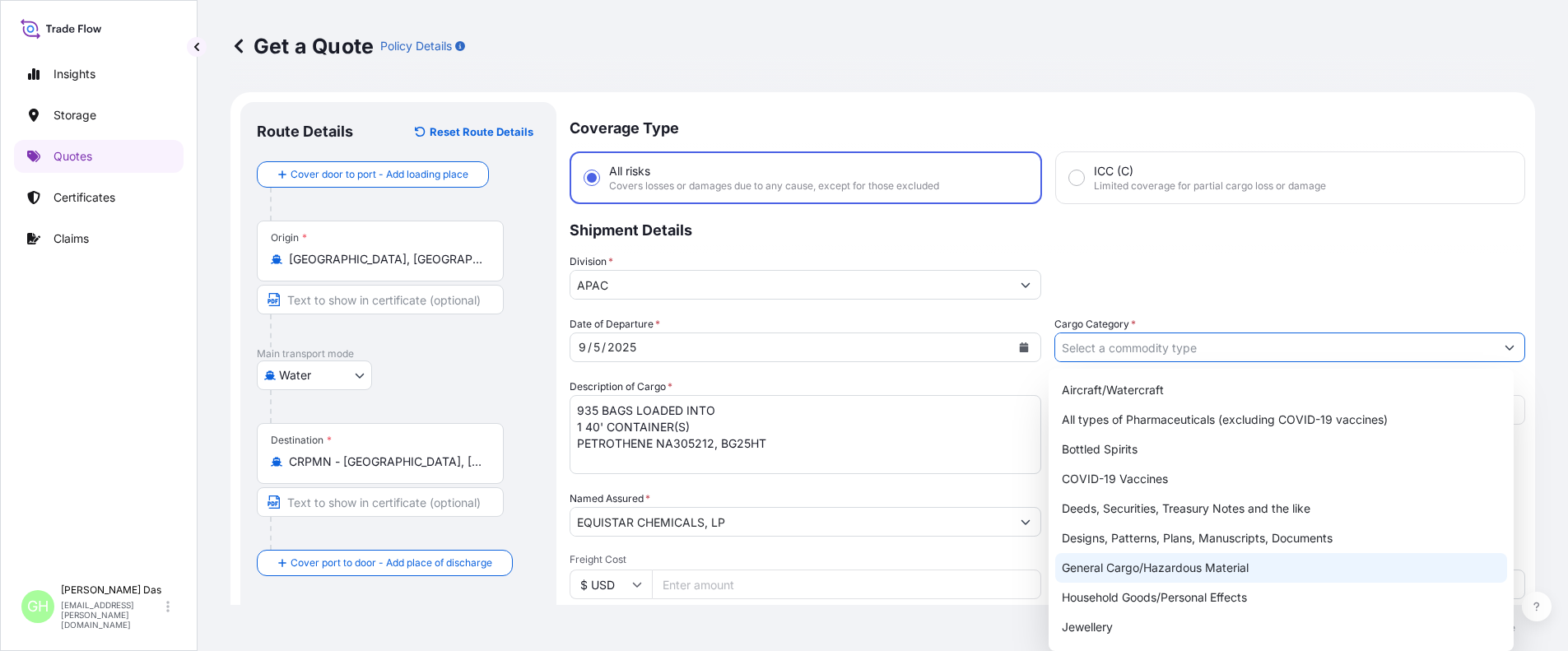
click at [1105, 564] on div "General Cargo/Hazardous Material" at bounding box center [1281, 568] width 452 height 30
type input "General Cargo/Hazardous Material"
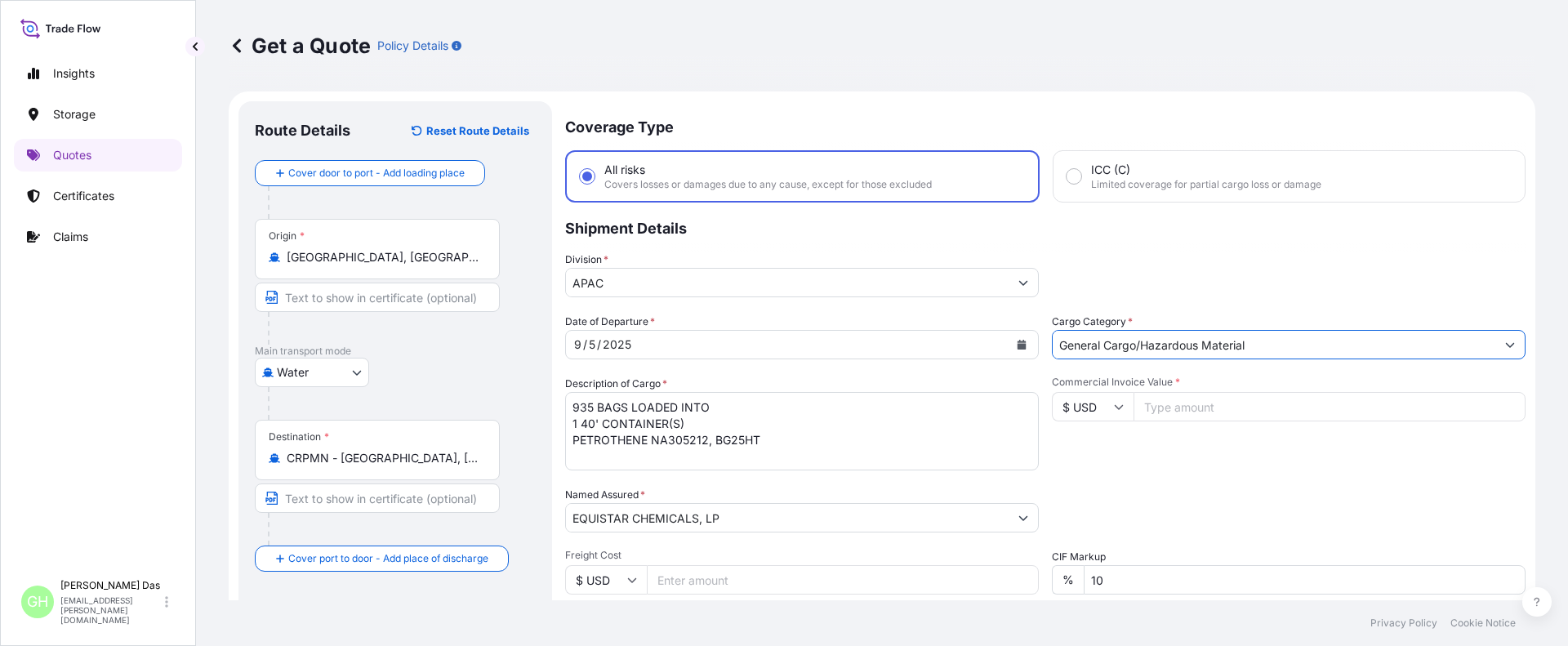
click at [1125, 265] on div "Division * APAC" at bounding box center [1045, 275] width 960 height 46
click at [1206, 406] on input "Commercial Invoice Value *" at bounding box center [1329, 407] width 392 height 30
paste input "23693.75"
type input "23693.75"
click at [1215, 462] on div "Commercial Invoice Value * $ USD 23693.75" at bounding box center [1289, 423] width 474 height 95
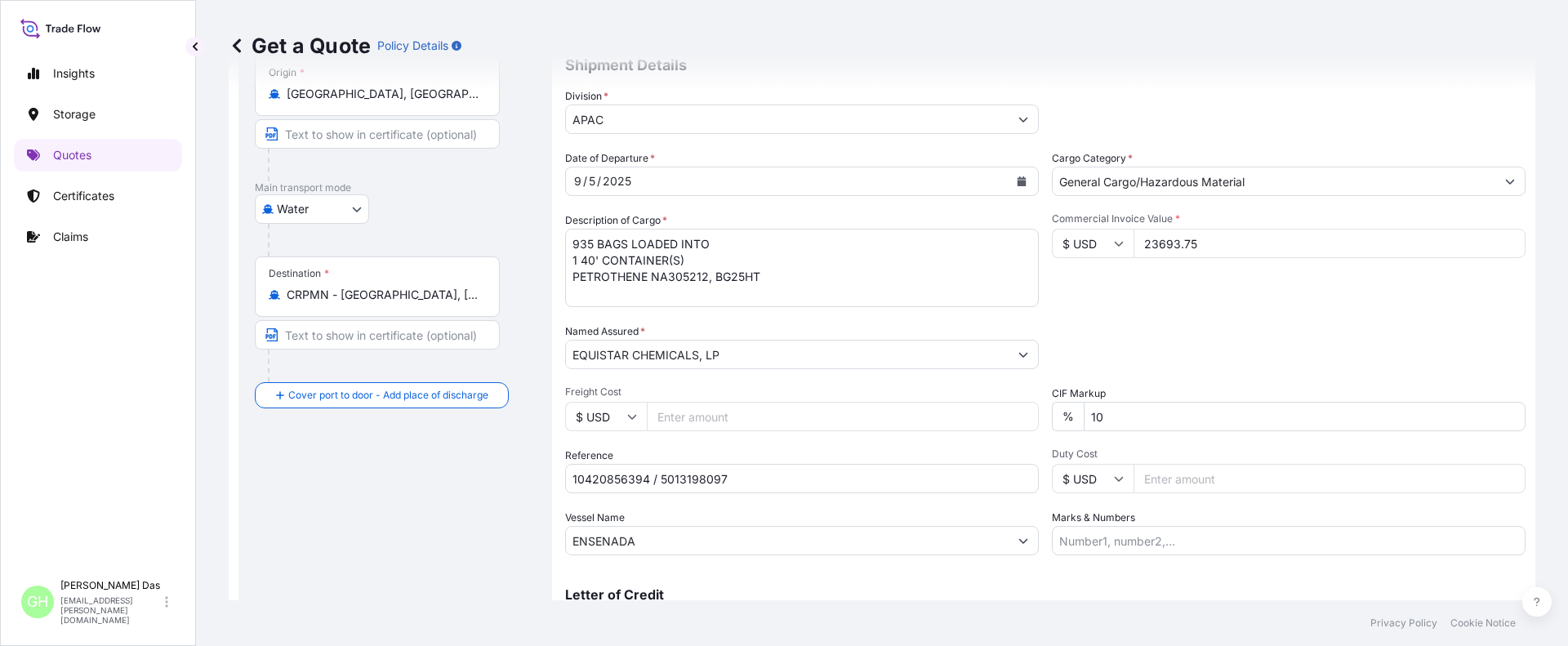
scroll to position [245, 0]
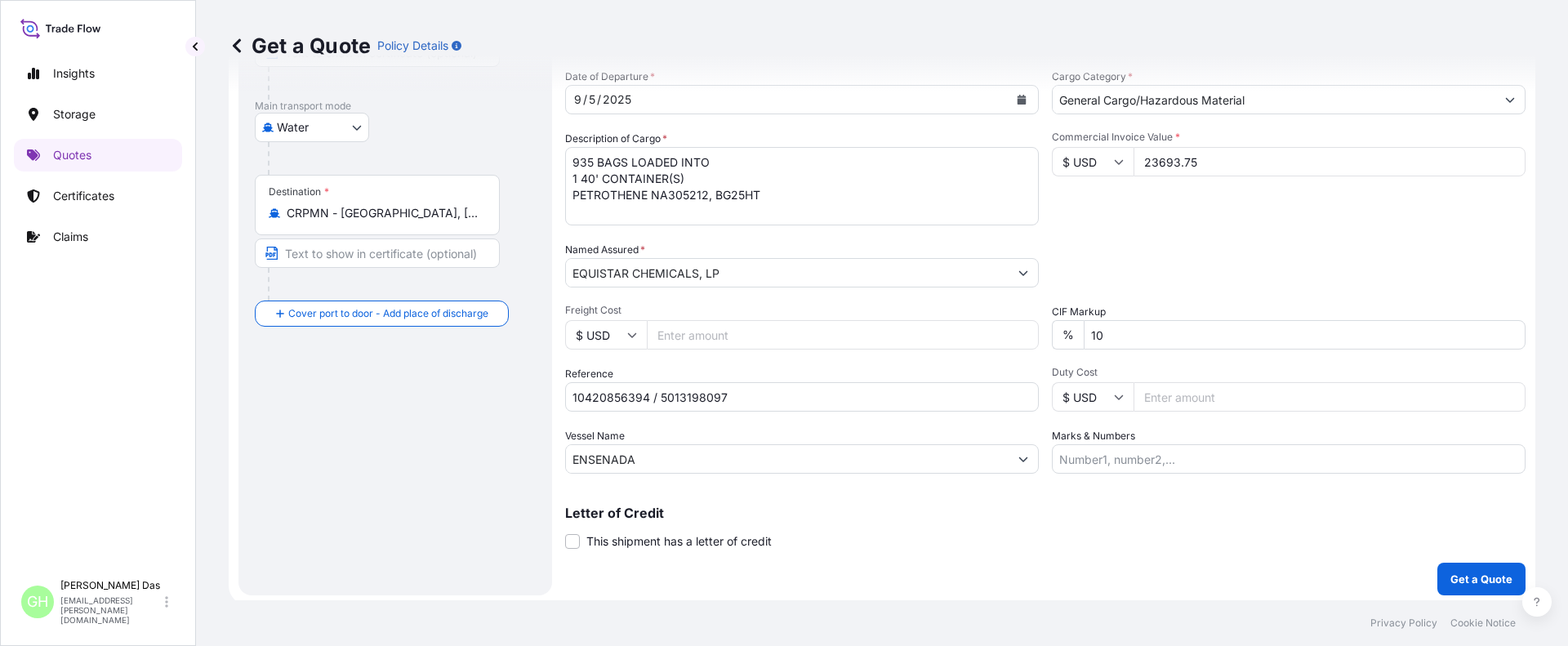
click at [540, 434] on div "Route Details Reset Route Details Cover door to port - Add loading place Place …" at bounding box center [395, 225] width 313 height 739
click at [1467, 575] on p "Get a Quote" at bounding box center [1482, 579] width 62 height 16
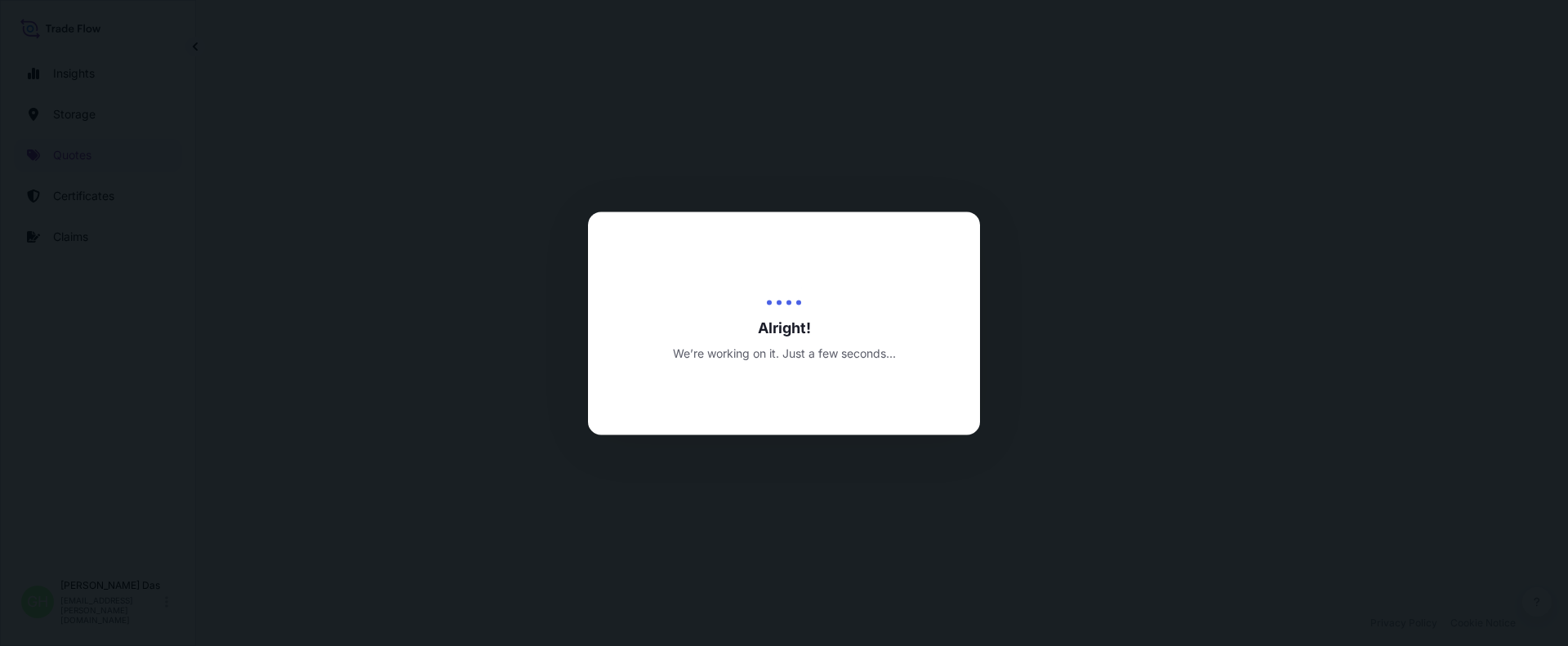
select select "Water"
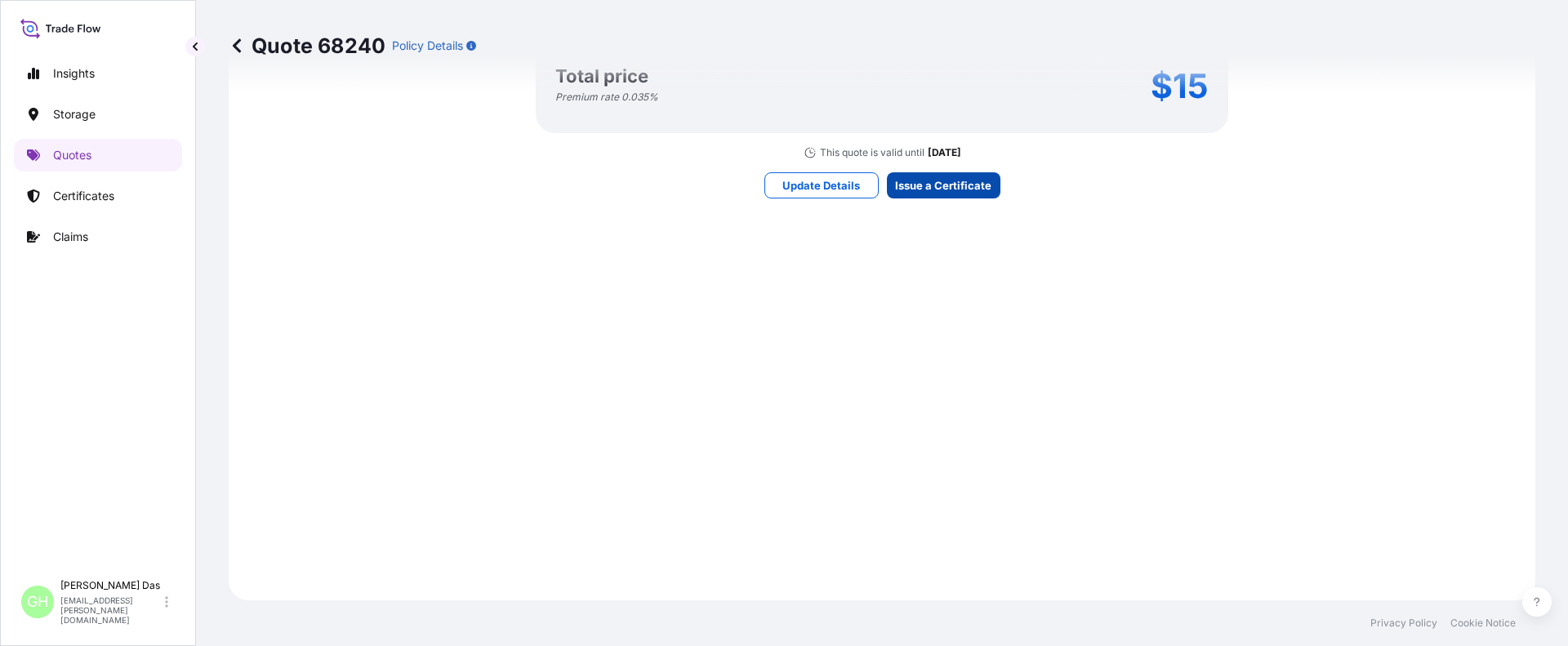
scroll to position [2432, 0]
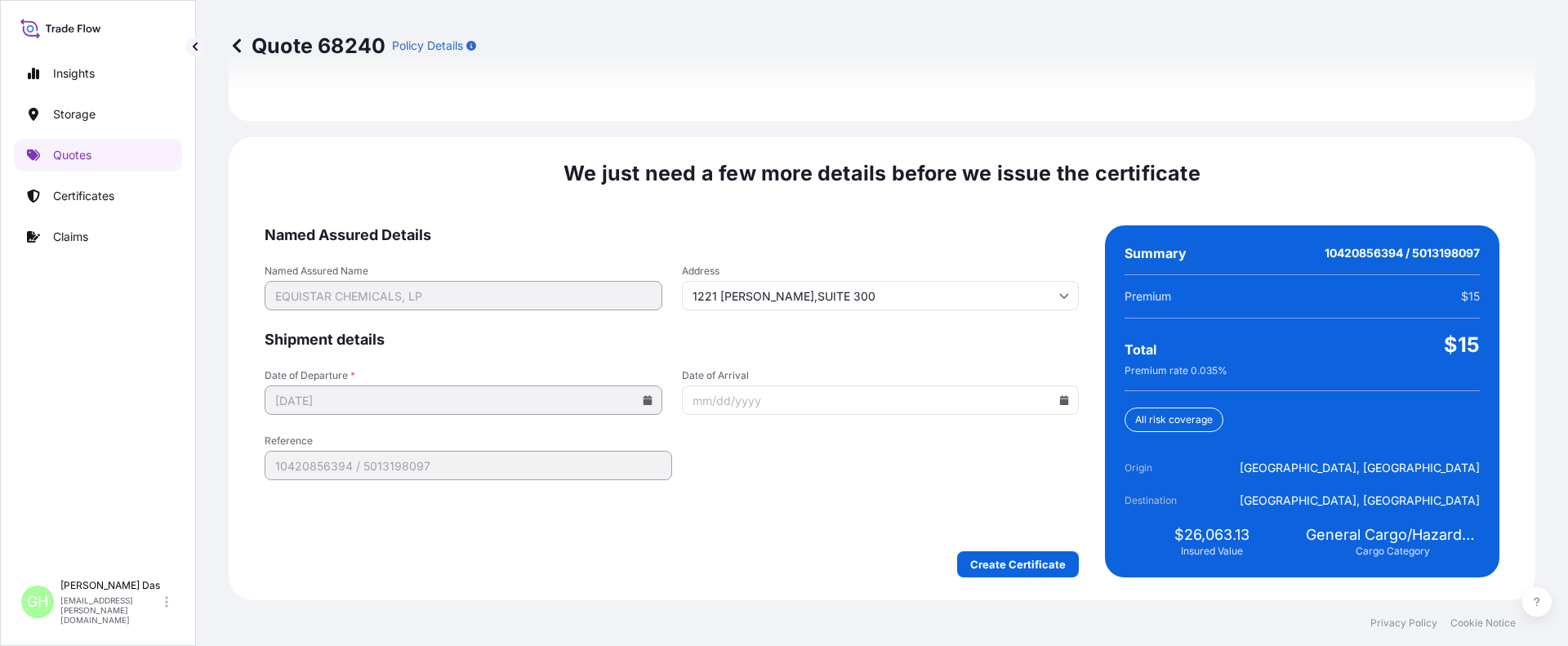
drag, startPoint x: 937, startPoint y: 489, endPoint x: 950, endPoint y: 497, distance: 15.3
click at [937, 489] on form "Named Assured Details Named Assured Name EQUISTAR CHEMICALS, LP Address [STREET…" at bounding box center [672, 401] width 814 height 352
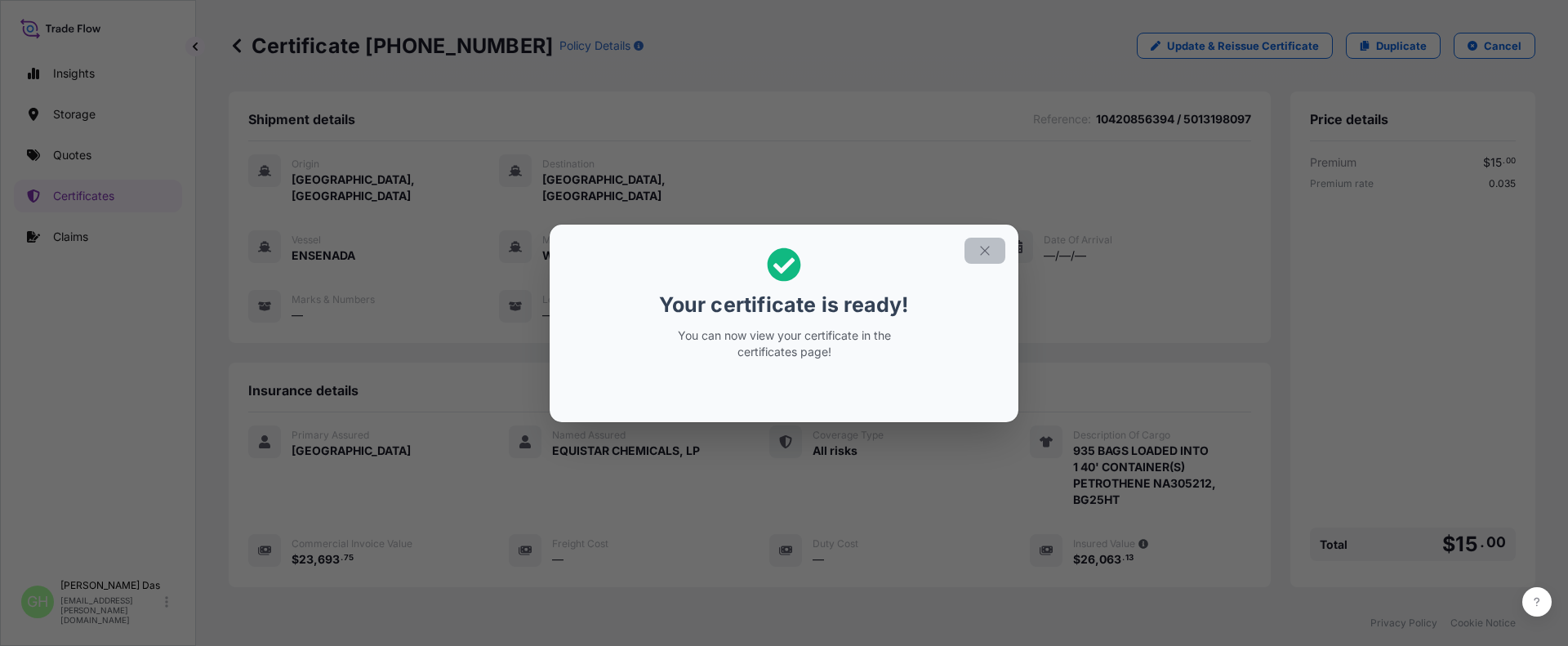
click at [983, 246] on icon "button" at bounding box center [985, 251] width 15 height 15
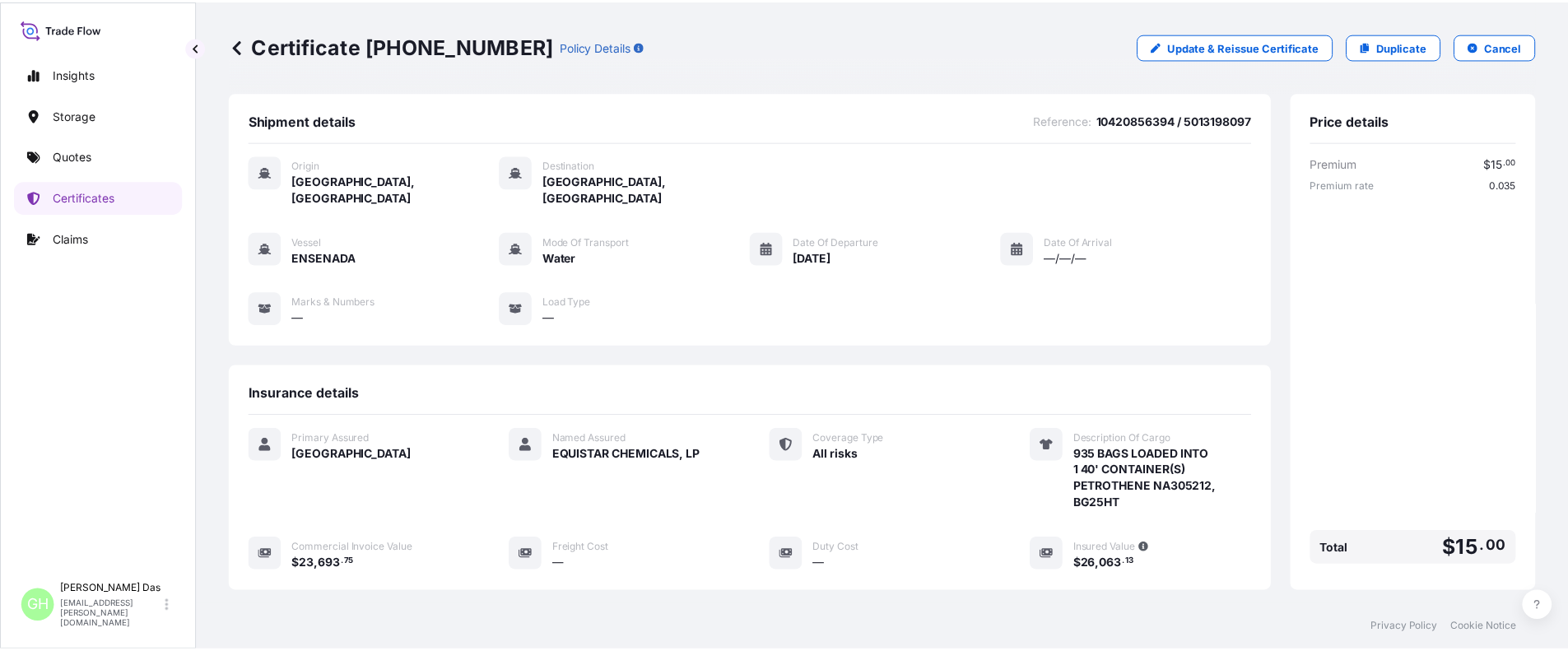
scroll to position [247, 0]
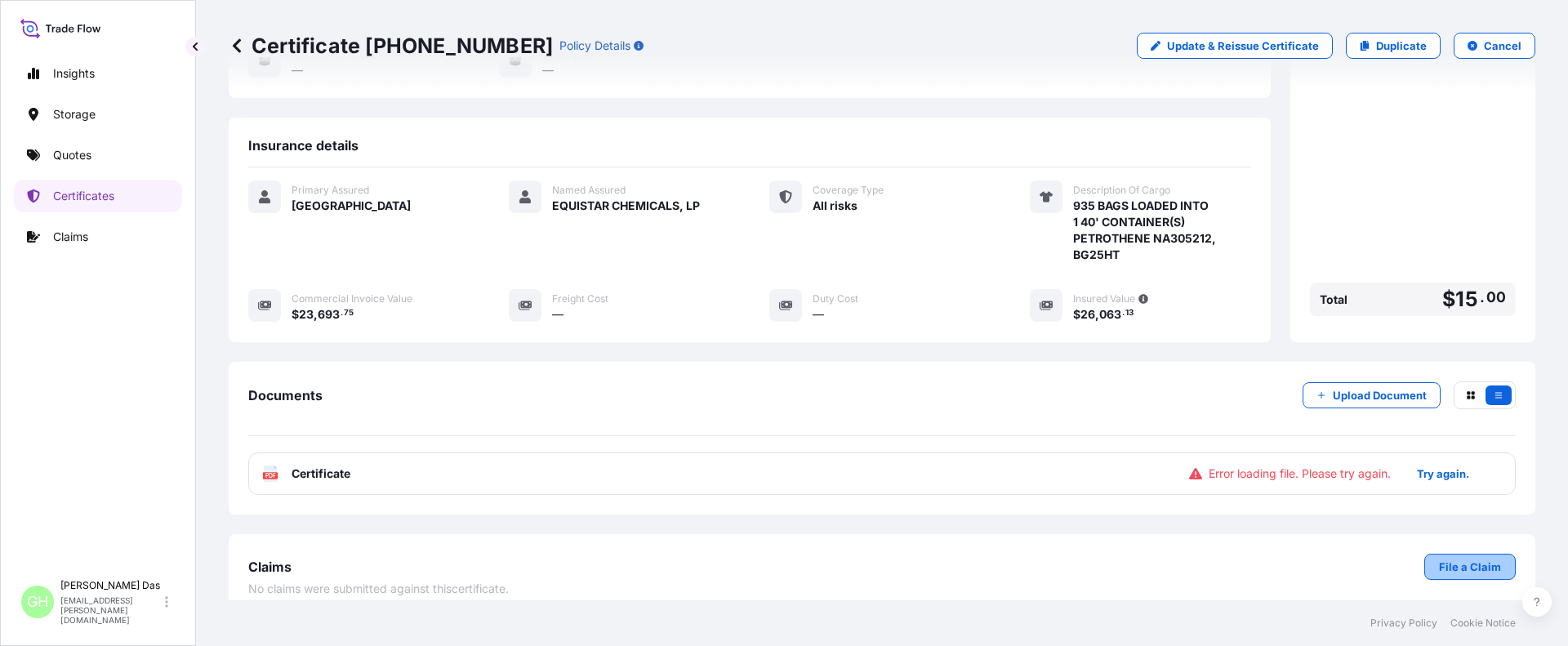
click at [1426, 553] on link "File a Claim" at bounding box center [1470, 566] width 92 height 26
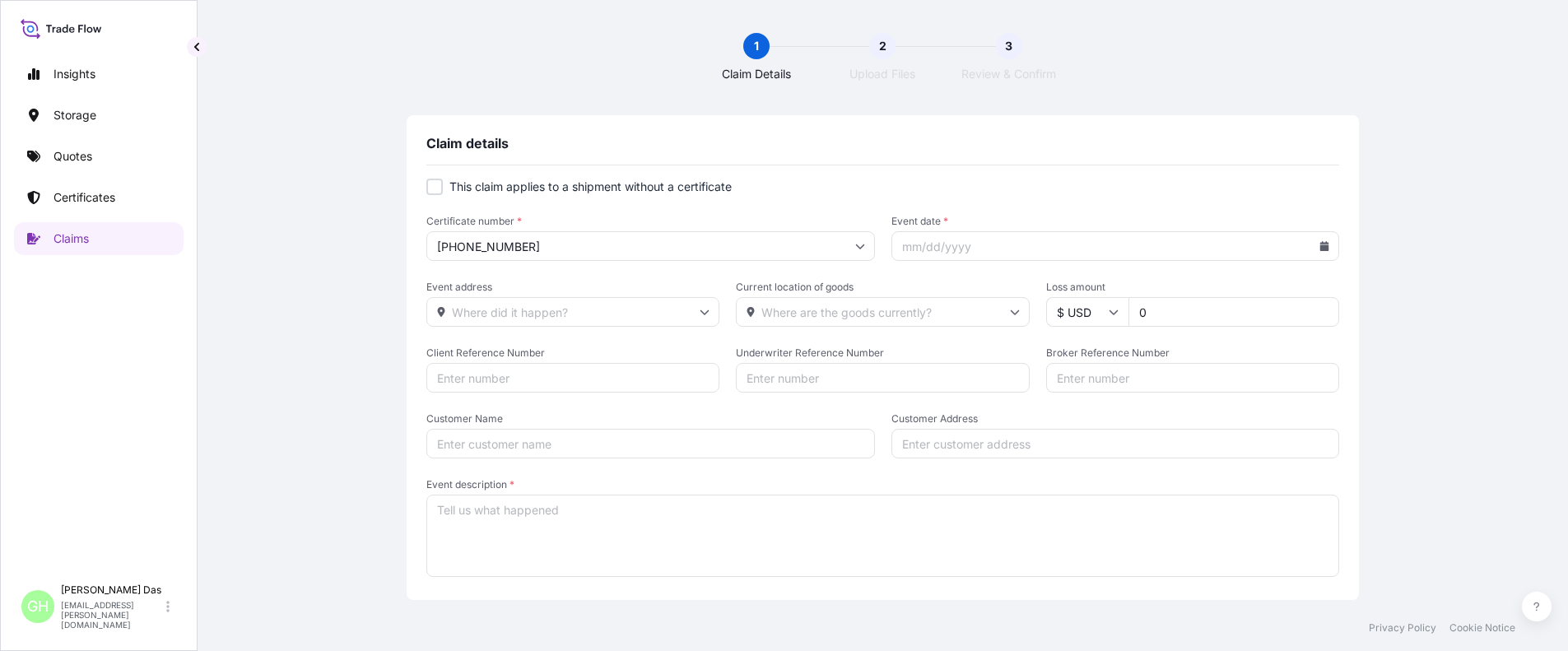
click at [92, 193] on p "Certificates" at bounding box center [84, 197] width 62 height 17
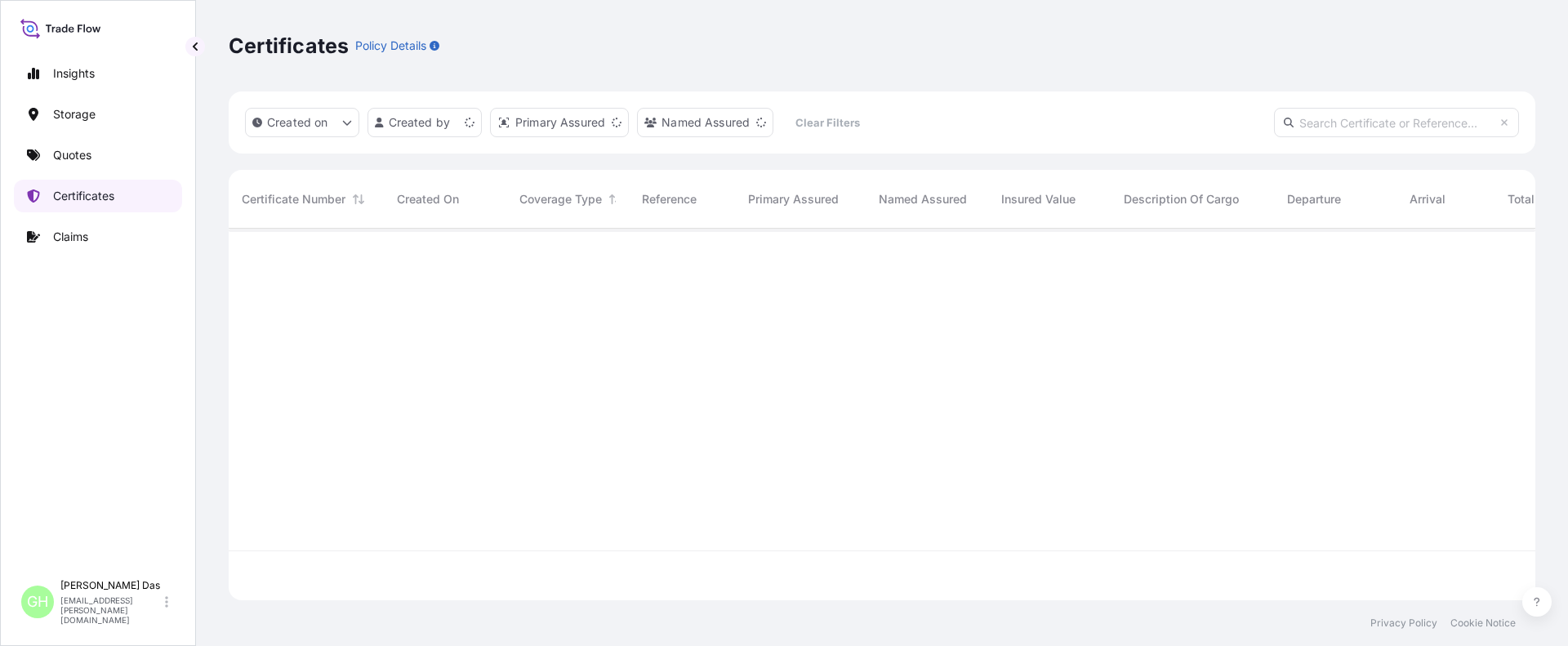
scroll to position [368, 1294]
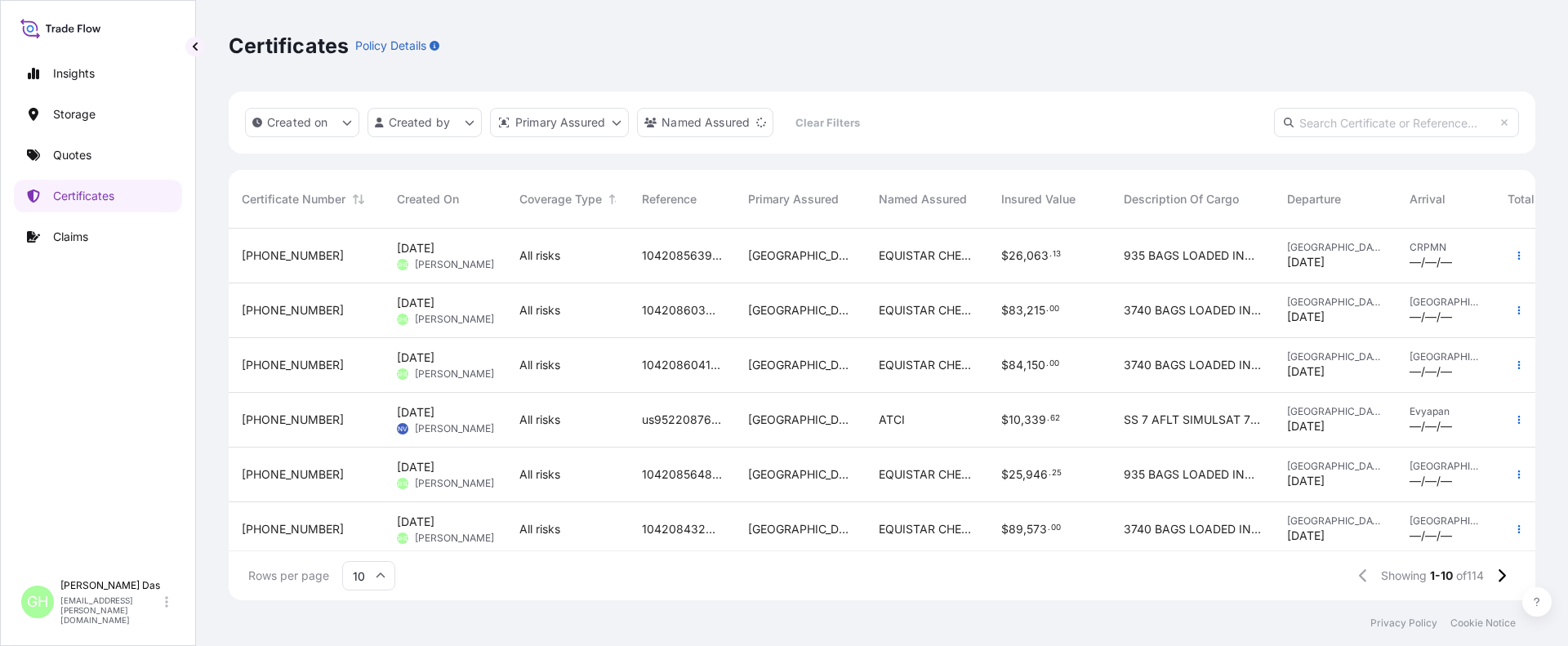
click at [1320, 118] on input "text" at bounding box center [1397, 122] width 245 height 30
paste input "5013198097"
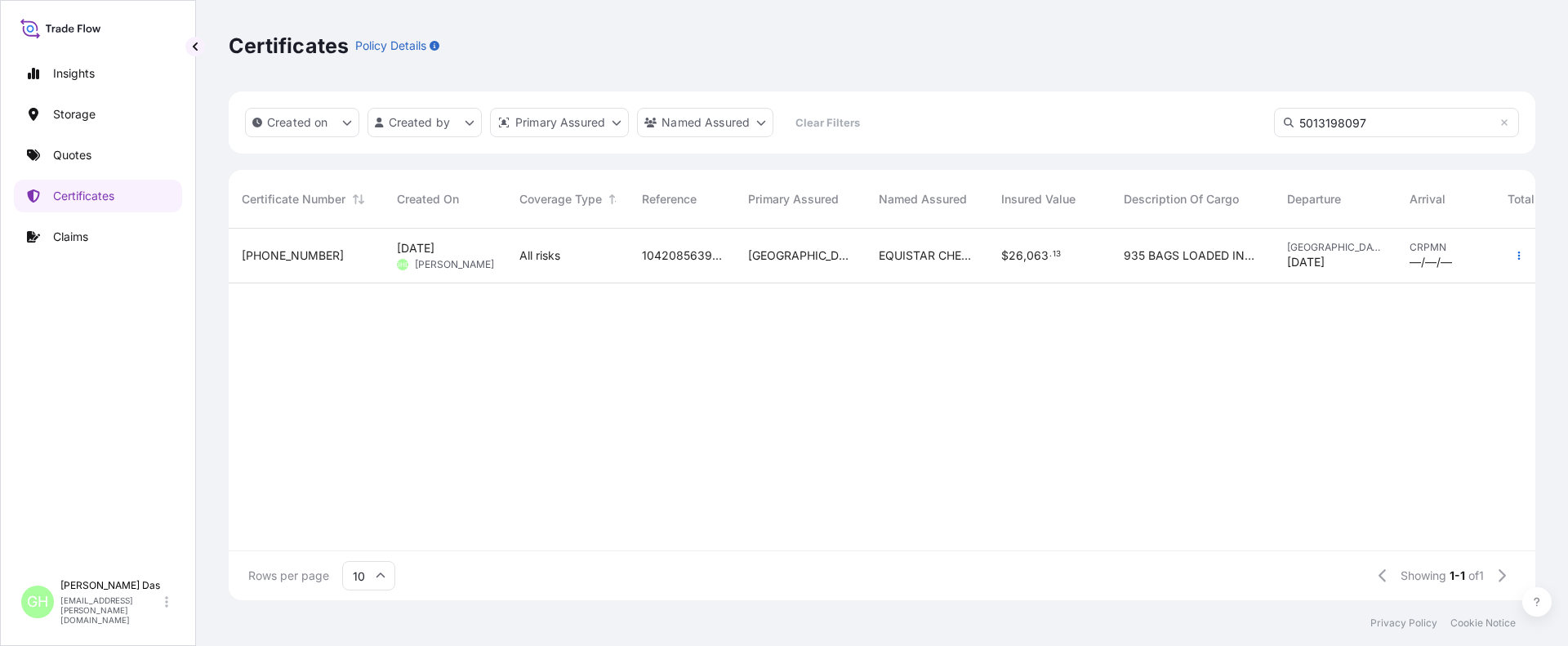
type input "5013198097"
click at [287, 252] on span "[PHONE_NUMBER]" at bounding box center [293, 256] width 102 height 16
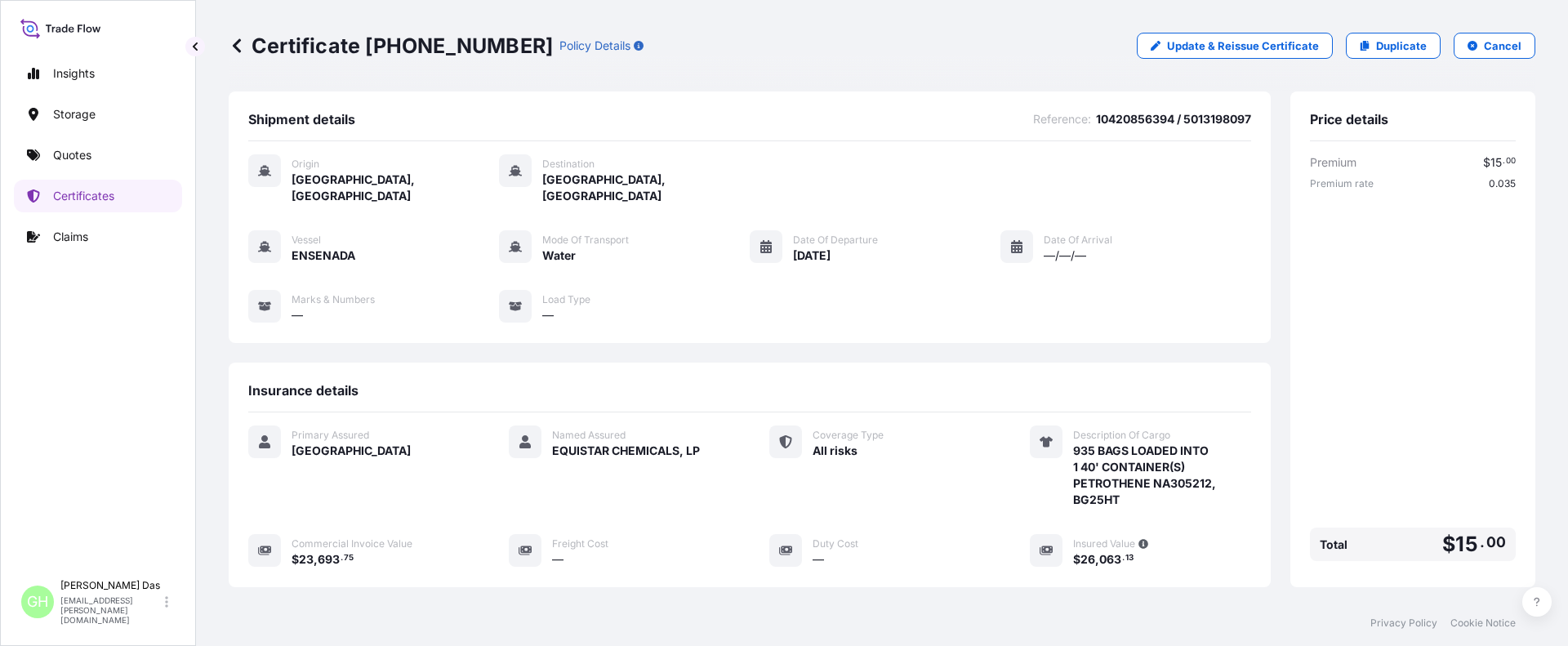
scroll to position [245, 0]
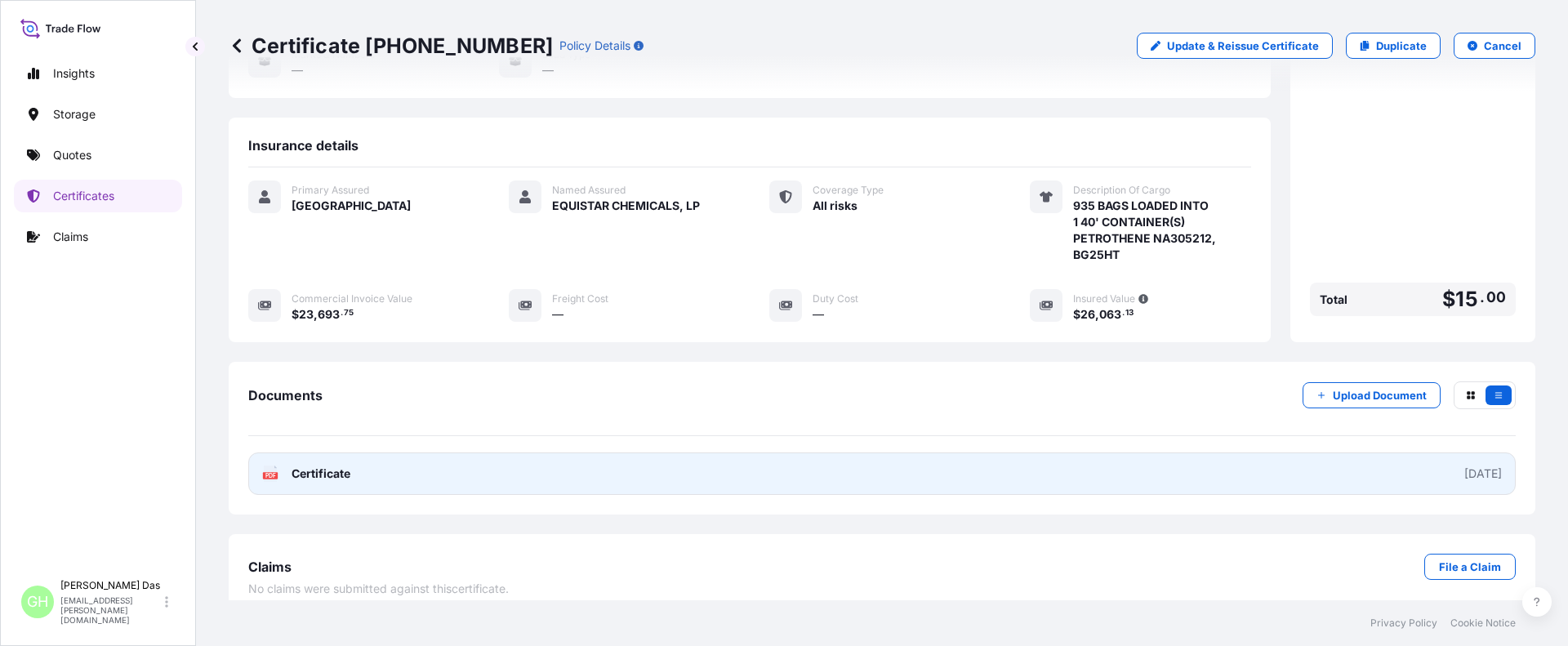
click at [1336, 453] on link "PDF Certificate [DATE]" at bounding box center [882, 474] width 1268 height 43
